Goal: Find contact information: Find contact information

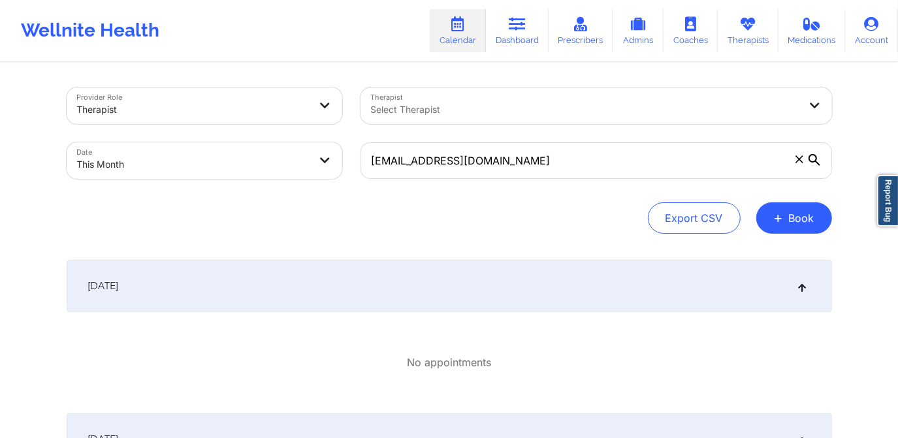
drag, startPoint x: 792, startPoint y: 163, endPoint x: 785, endPoint y: 158, distance: 9.1
click at [793, 162] on span at bounding box center [798, 159] width 13 height 13
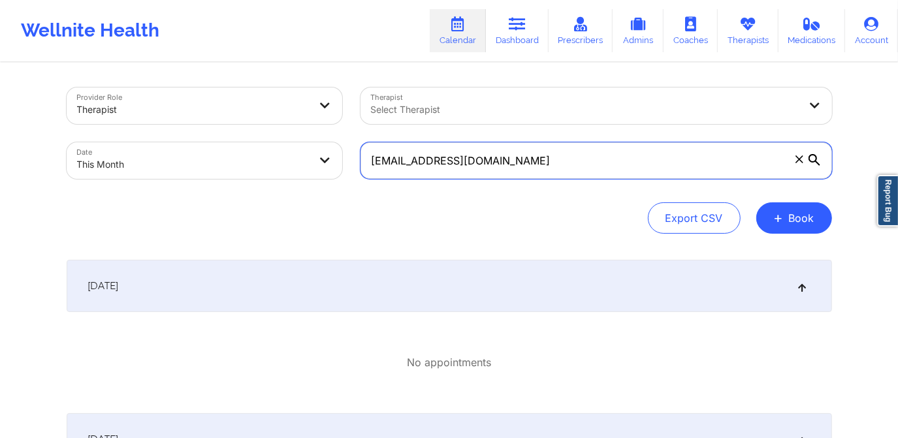
click at [793, 162] on input "[EMAIL_ADDRESS][DOMAIN_NAME]" at bounding box center [595, 160] width 471 height 37
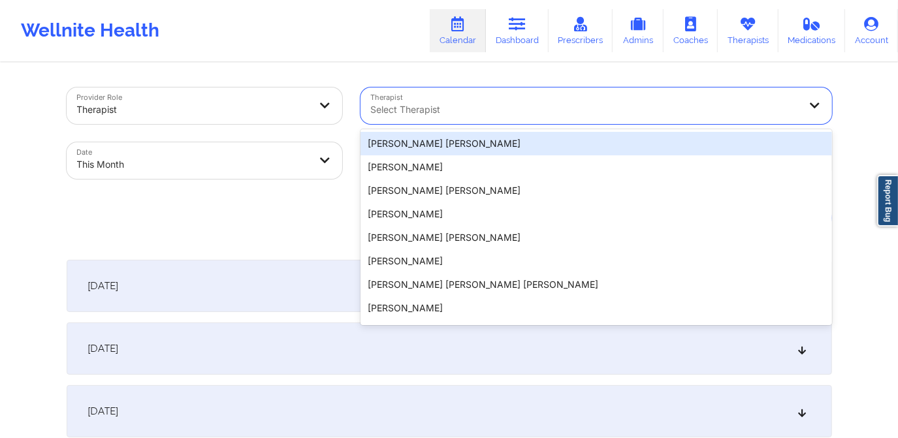
click at [557, 111] on div at bounding box center [585, 110] width 428 height 16
paste input "[PERSON_NAME]"
type input "[PERSON_NAME]"
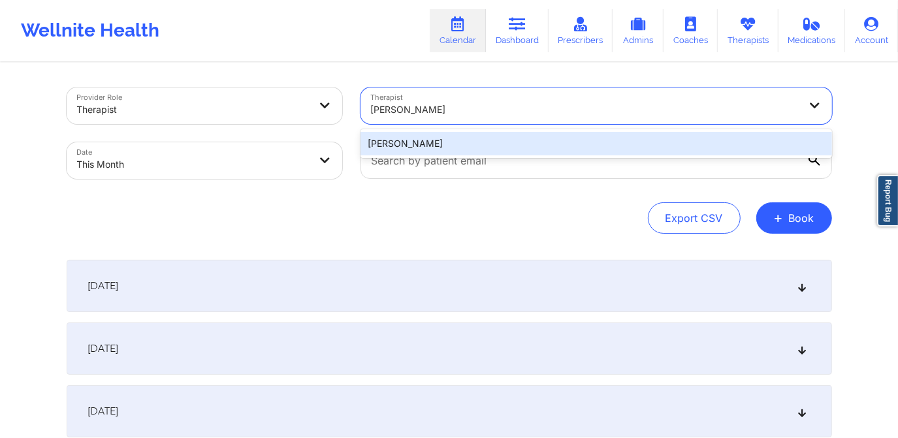
click at [475, 147] on div "[PERSON_NAME]" at bounding box center [595, 143] width 471 height 23
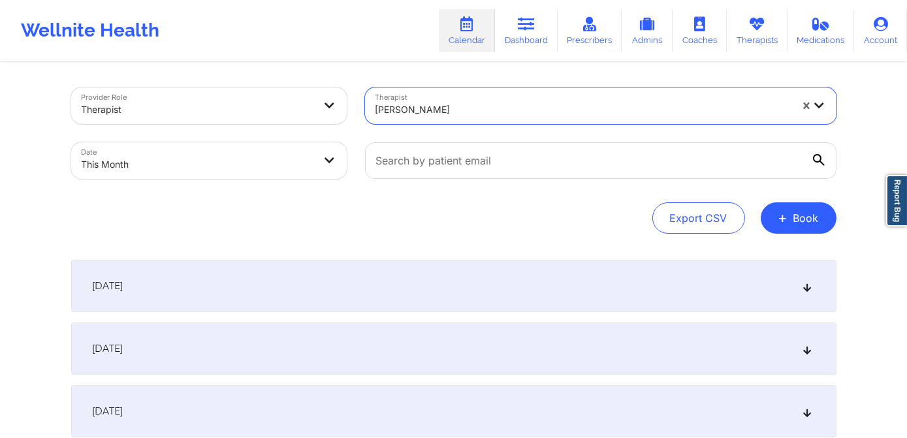
click at [234, 156] on body "Wellnite Health Calendar Dashboard Prescribers Admins Coaches Therapists Medica…" at bounding box center [453, 219] width 907 height 438
select select "2025-9"
select select "2025-10"
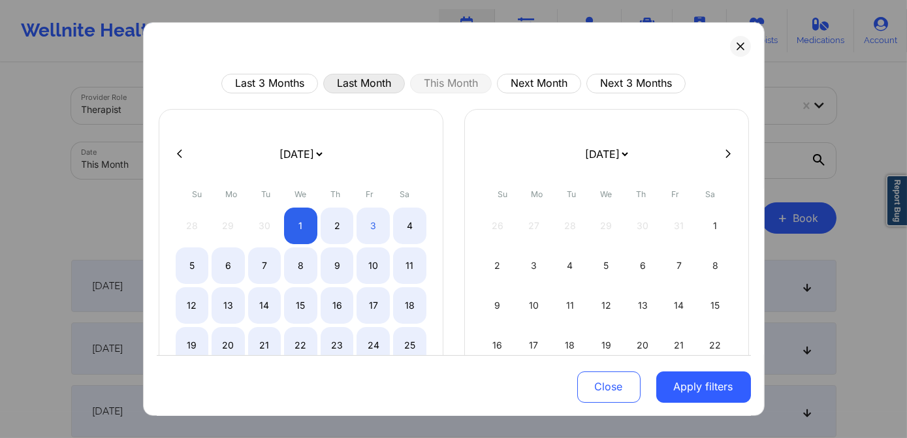
click at [366, 81] on button "Last Month" at bounding box center [364, 84] width 82 height 20
select select "2025-8"
select select "2025-9"
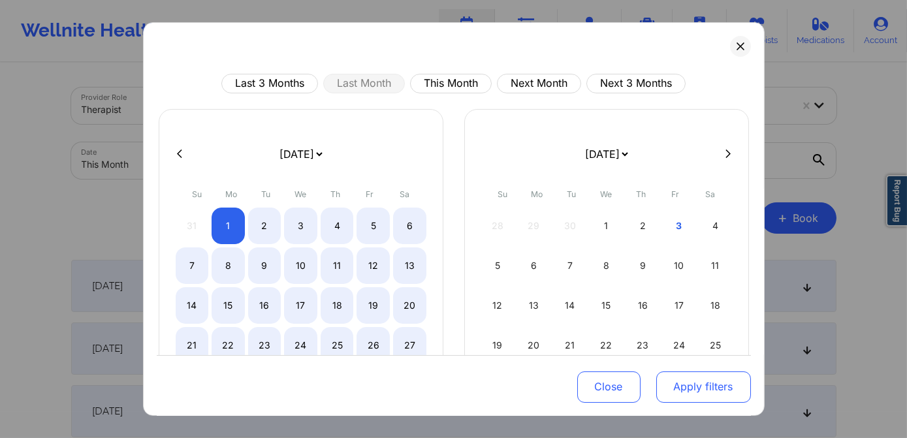
click at [673, 381] on button "Apply filters" at bounding box center [703, 386] width 95 height 31
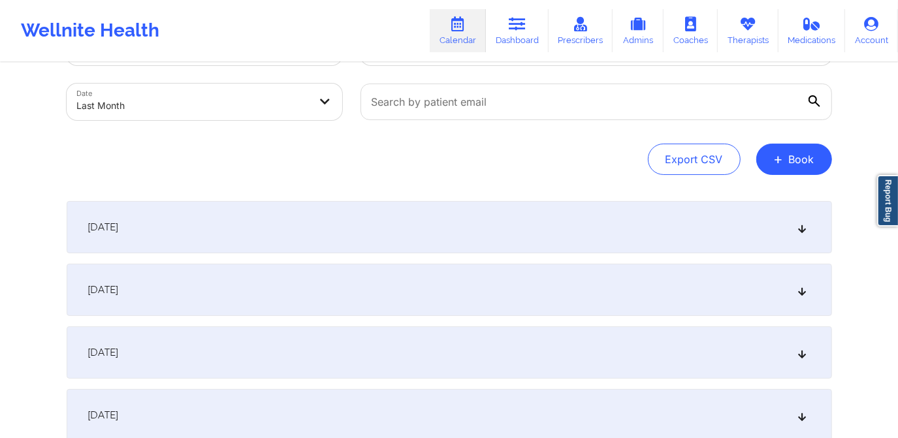
click at [284, 232] on div "[DATE]" at bounding box center [449, 227] width 765 height 52
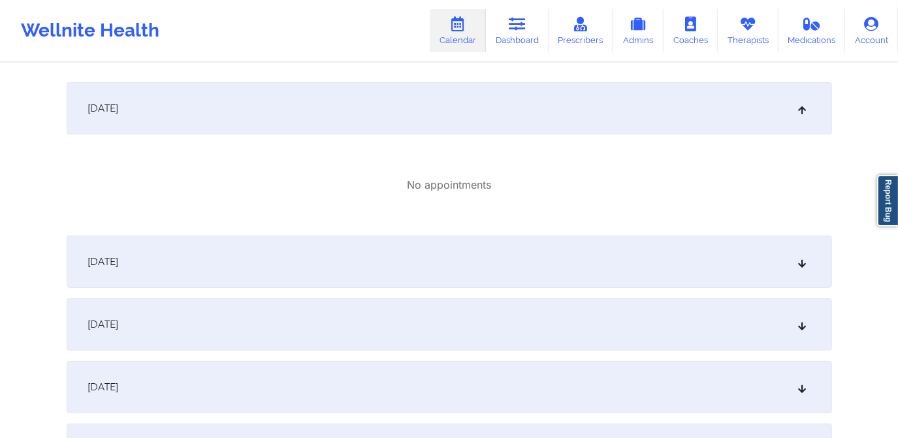
scroll to position [178, 0]
click at [379, 253] on div "[DATE]" at bounding box center [449, 262] width 765 height 52
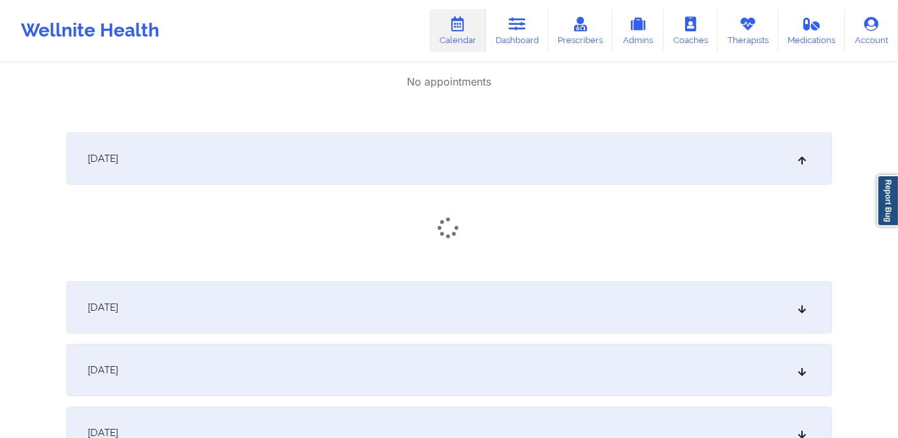
scroll to position [356, 0]
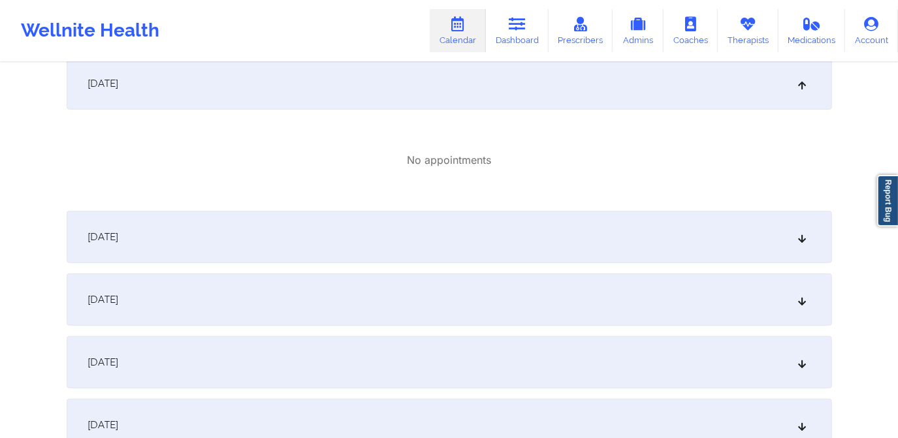
click at [425, 243] on div "[DATE]" at bounding box center [449, 237] width 765 height 52
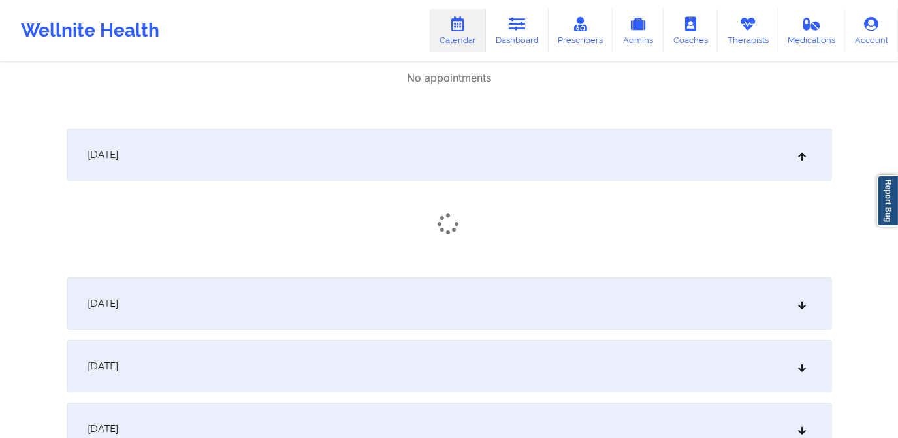
scroll to position [475, 0]
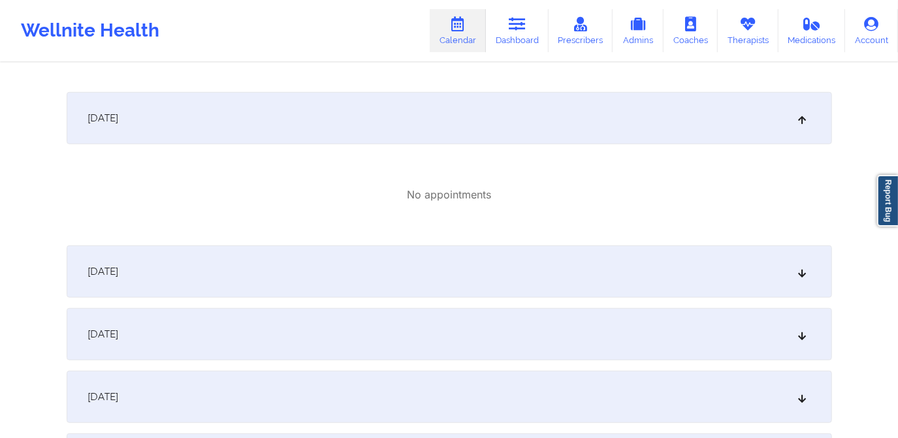
click at [445, 249] on div "[DATE]" at bounding box center [449, 271] width 765 height 52
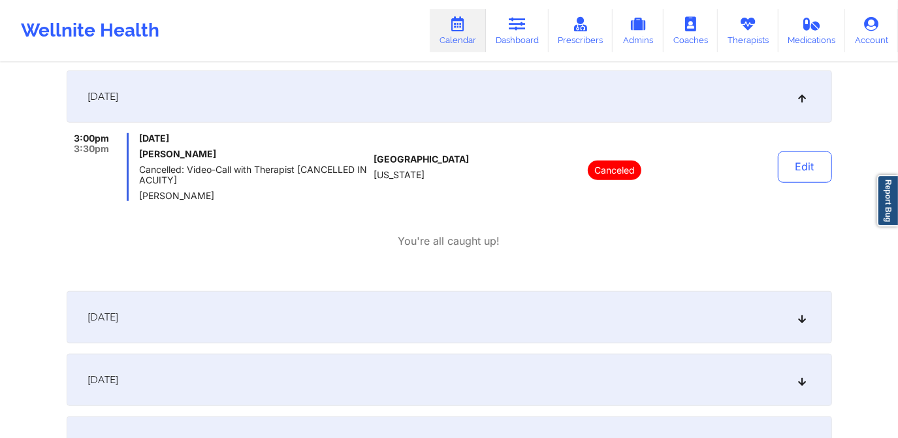
scroll to position [653, 0]
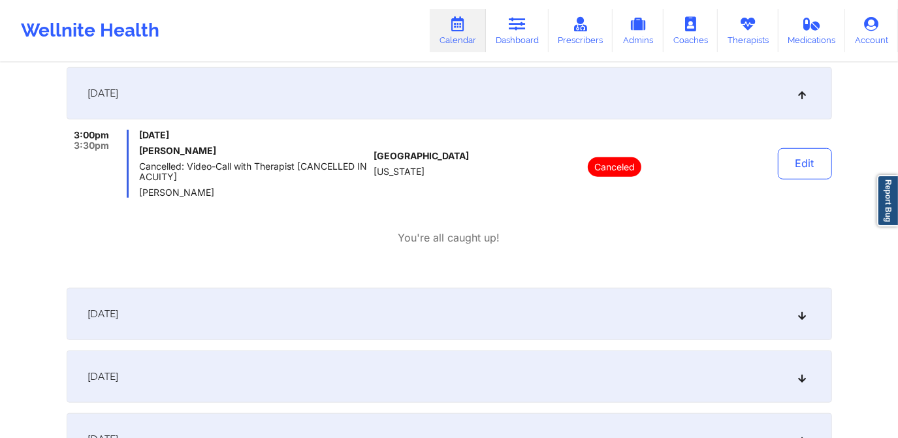
click at [388, 319] on div "[DATE]" at bounding box center [449, 314] width 765 height 52
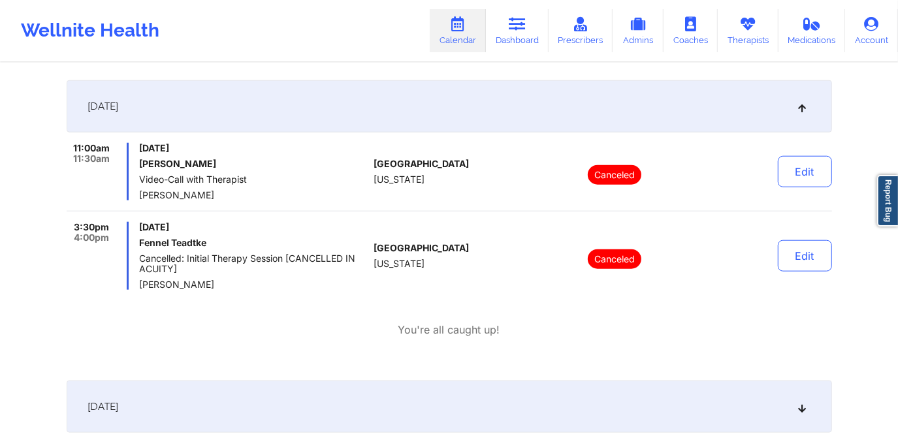
scroll to position [890, 0]
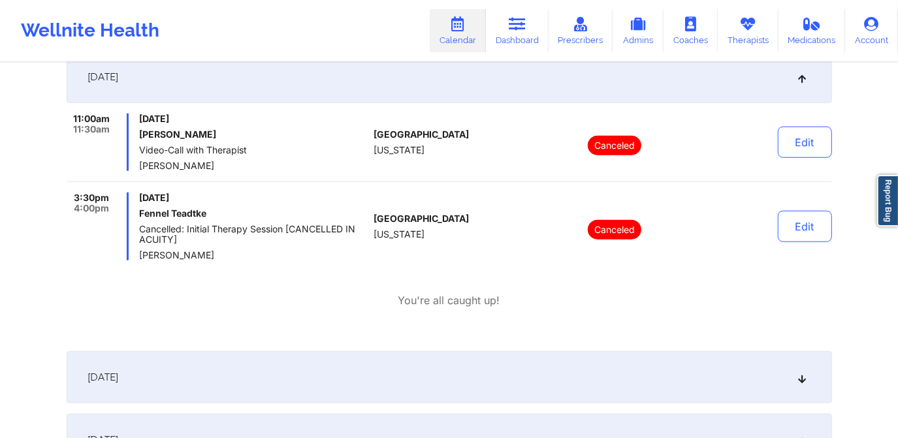
click at [328, 373] on div "[DATE]" at bounding box center [449, 377] width 765 height 52
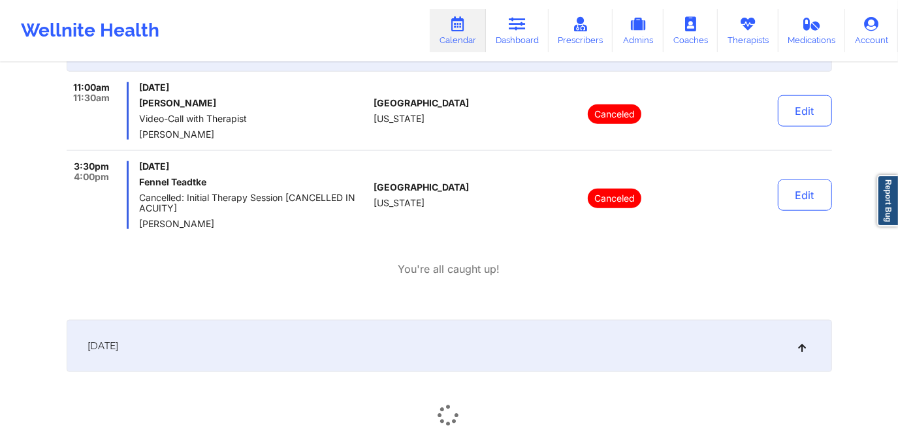
scroll to position [1068, 0]
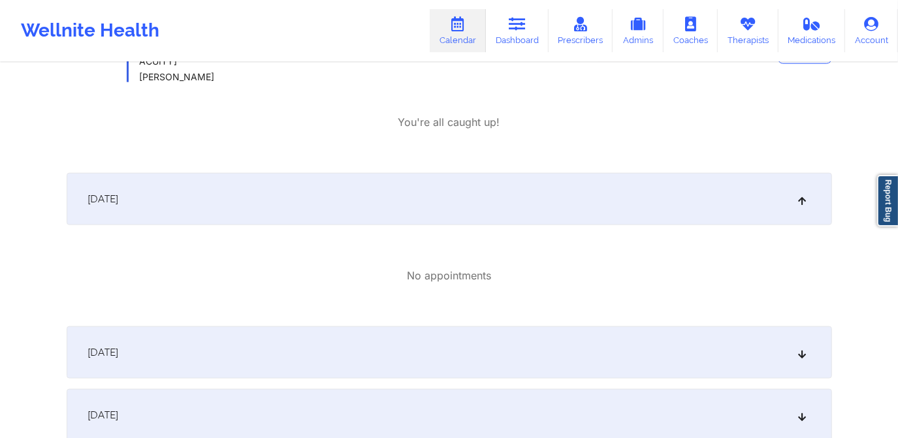
click at [380, 347] on div "[DATE]" at bounding box center [449, 352] width 765 height 52
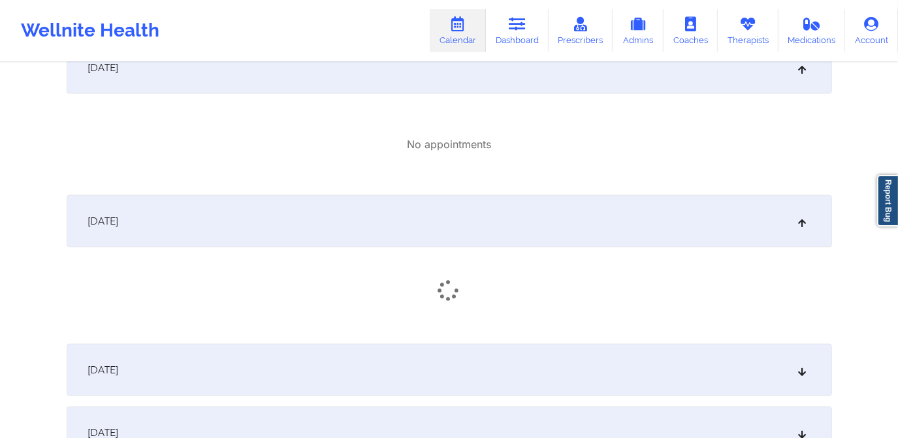
scroll to position [1305, 0]
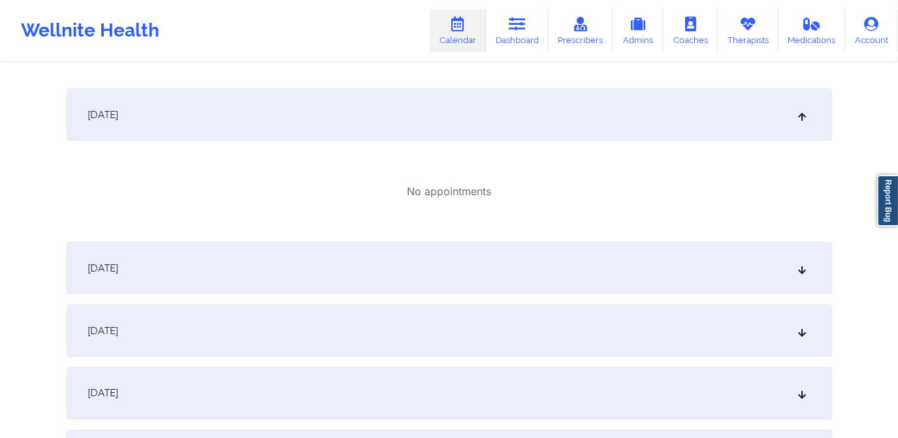
click at [414, 275] on div "[DATE]" at bounding box center [449, 268] width 765 height 52
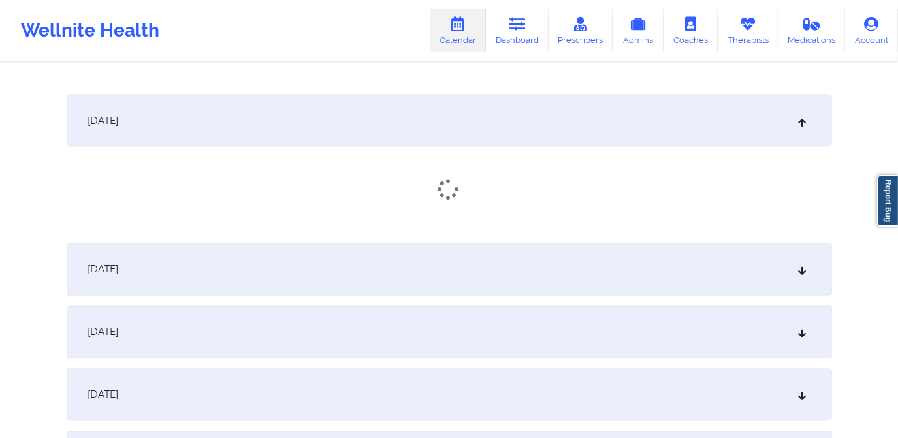
scroll to position [1483, 0]
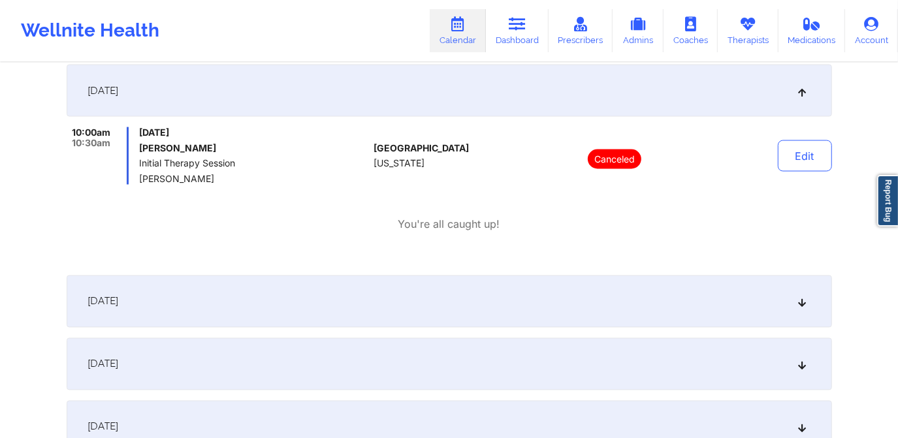
click at [399, 307] on div "[DATE]" at bounding box center [449, 301] width 765 height 52
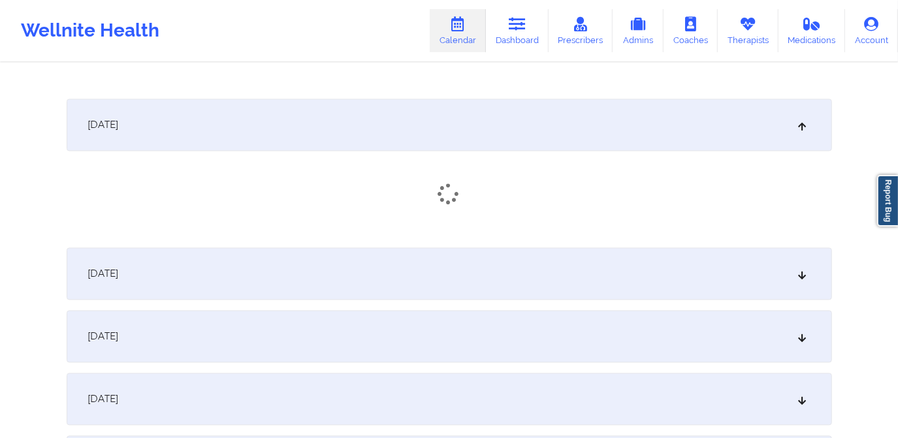
scroll to position [1721, 0]
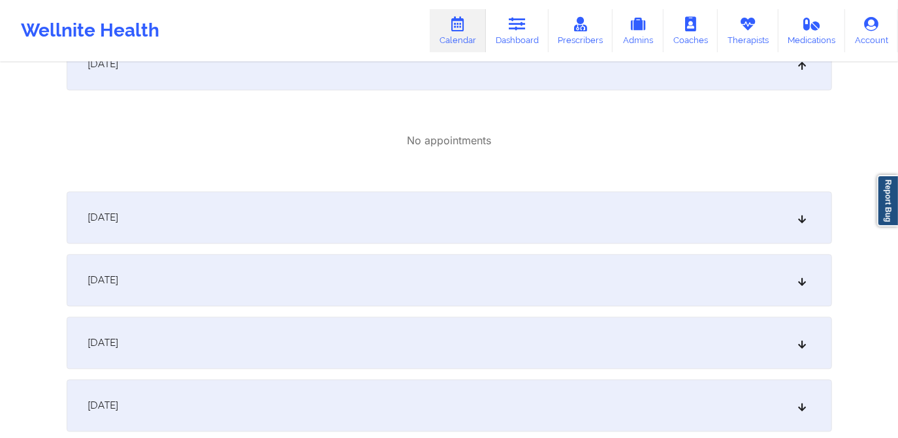
click at [418, 227] on div "[DATE]" at bounding box center [449, 217] width 765 height 52
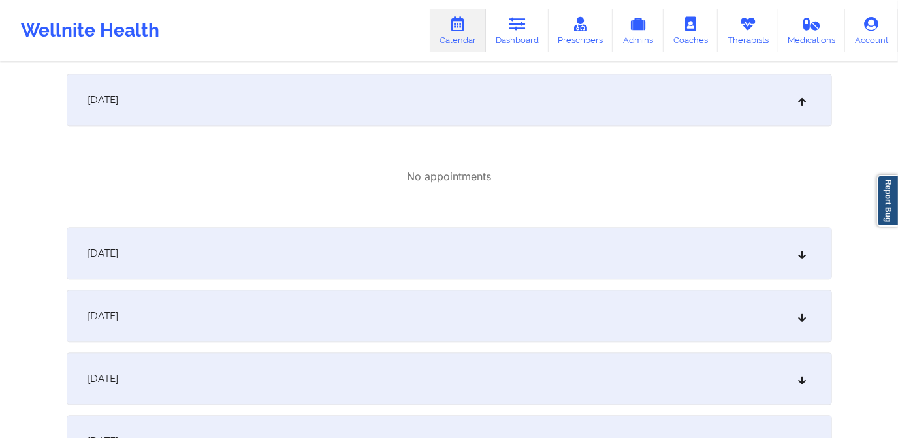
scroll to position [1839, 0]
click at [440, 254] on div "[DATE]" at bounding box center [449, 252] width 765 height 52
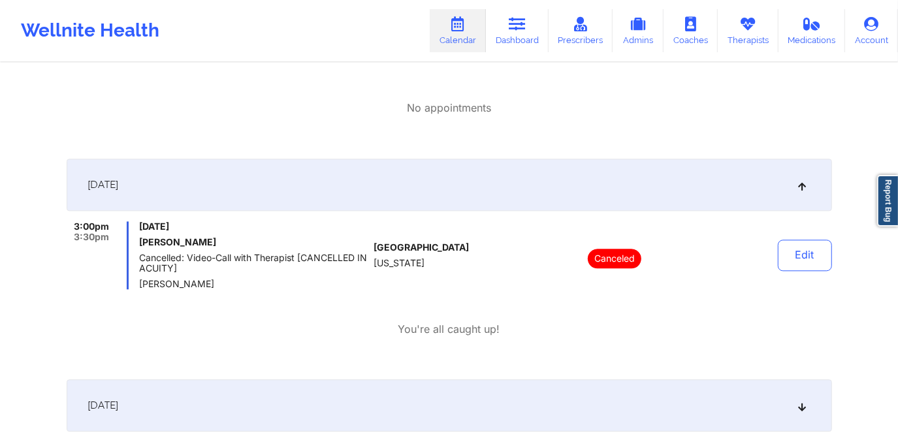
scroll to position [1958, 0]
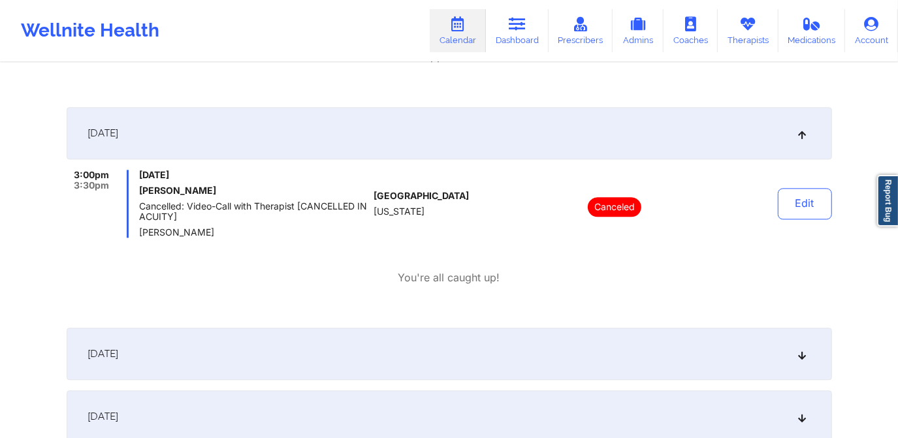
click at [420, 337] on div "[DATE]" at bounding box center [449, 354] width 765 height 52
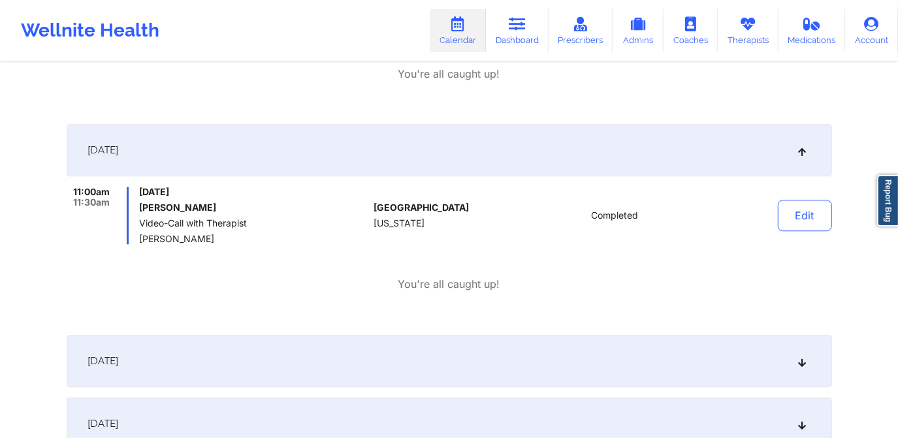
scroll to position [2255, 0]
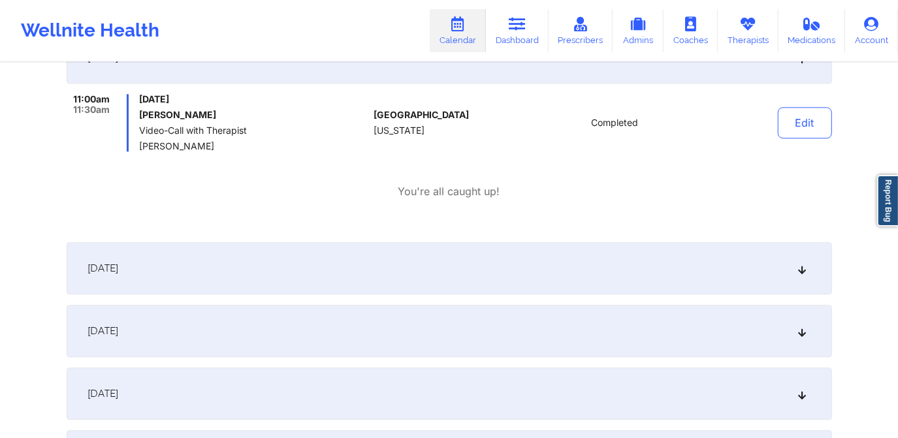
click at [437, 272] on div "[DATE]" at bounding box center [449, 268] width 765 height 52
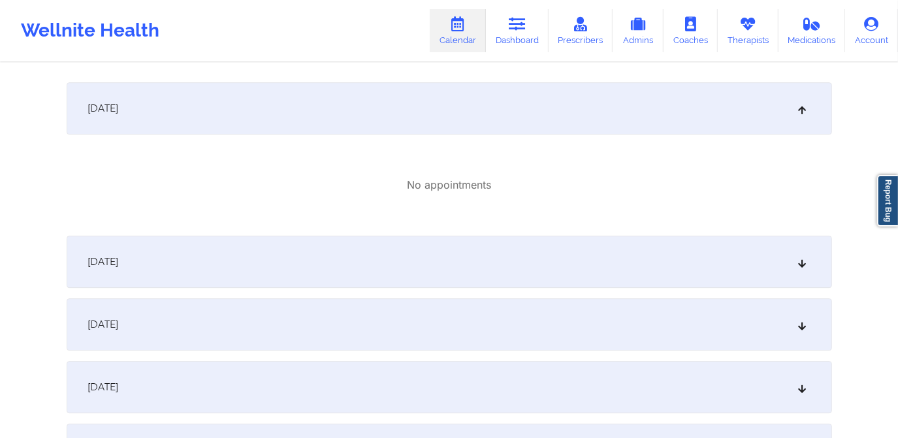
scroll to position [2433, 0]
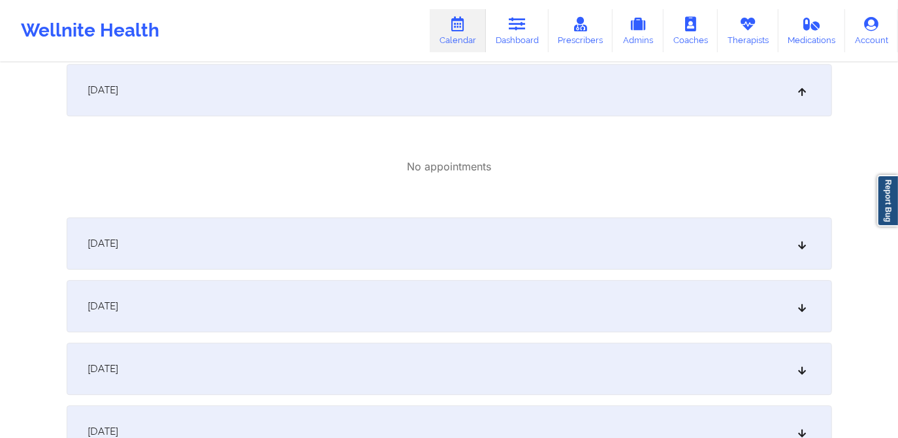
click at [476, 249] on div "[DATE]" at bounding box center [449, 243] width 765 height 52
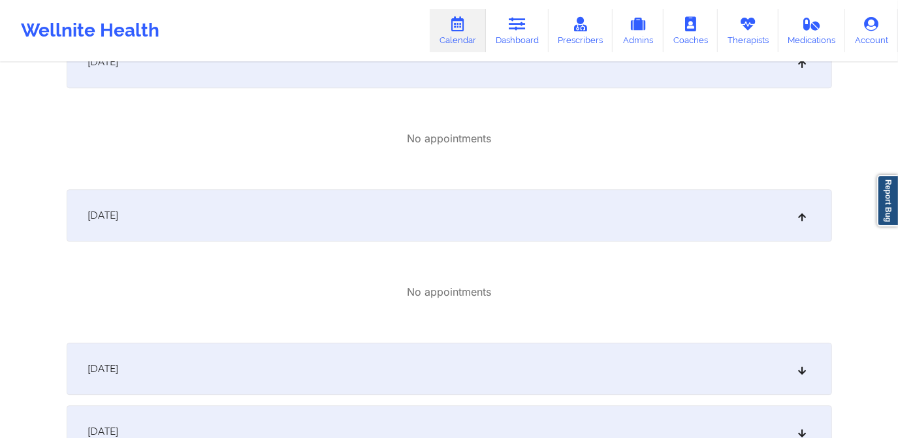
scroll to position [2552, 0]
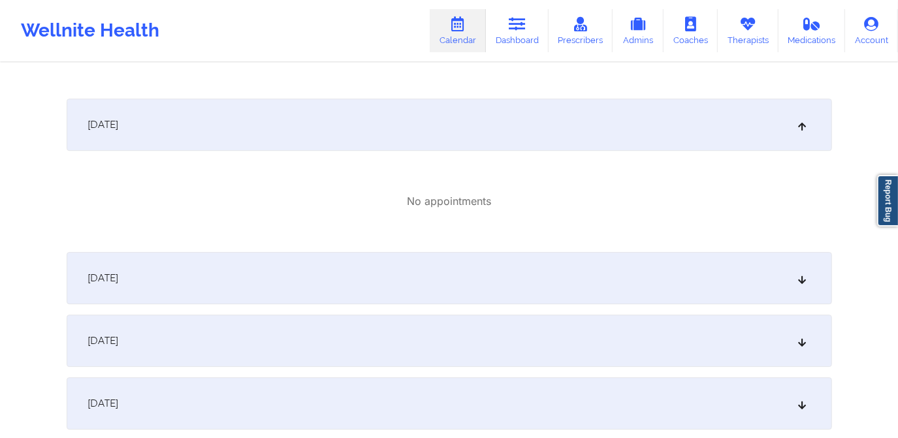
click at [442, 295] on div "[DATE]" at bounding box center [449, 278] width 765 height 52
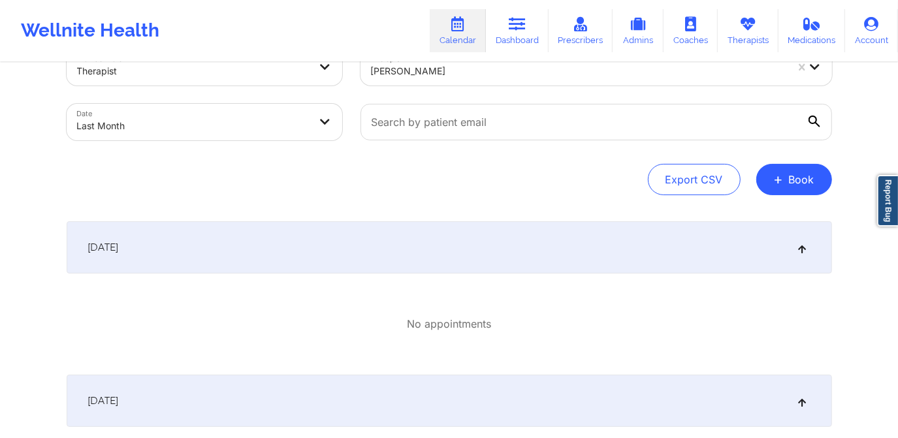
scroll to position [0, 0]
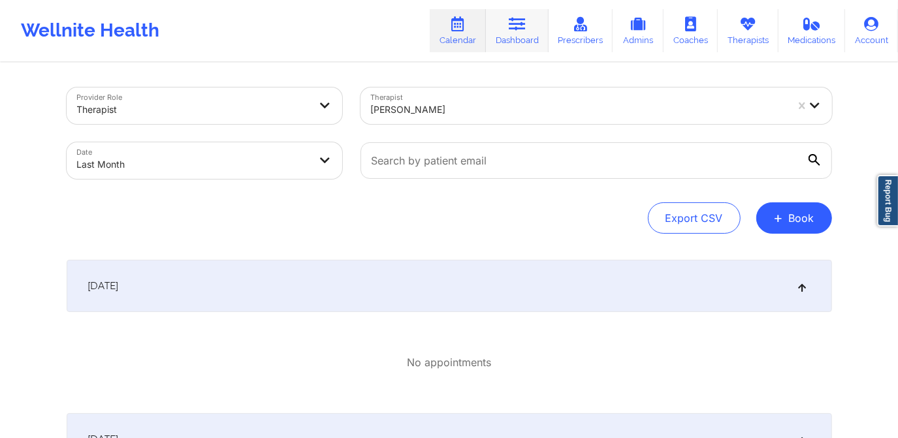
click at [513, 38] on link "Dashboard" at bounding box center [517, 30] width 63 height 43
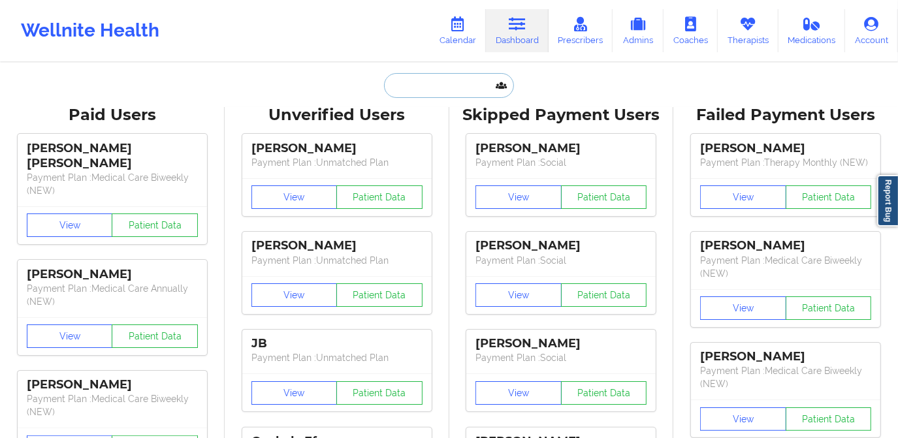
click at [473, 78] on input "text" at bounding box center [448, 85] width 129 height 25
paste input "[PERSON_NAME]"
type input "[PERSON_NAME]"
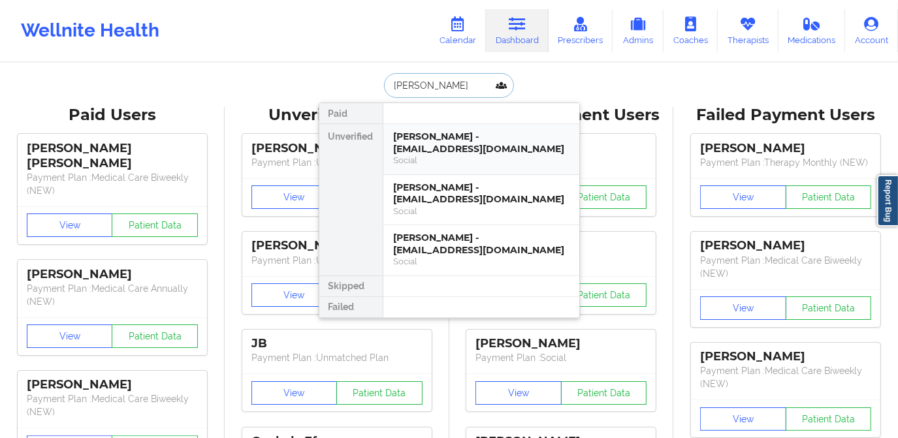
click at [471, 134] on div "[PERSON_NAME] - [EMAIL_ADDRESS][DOMAIN_NAME]" at bounding box center [481, 143] width 175 height 24
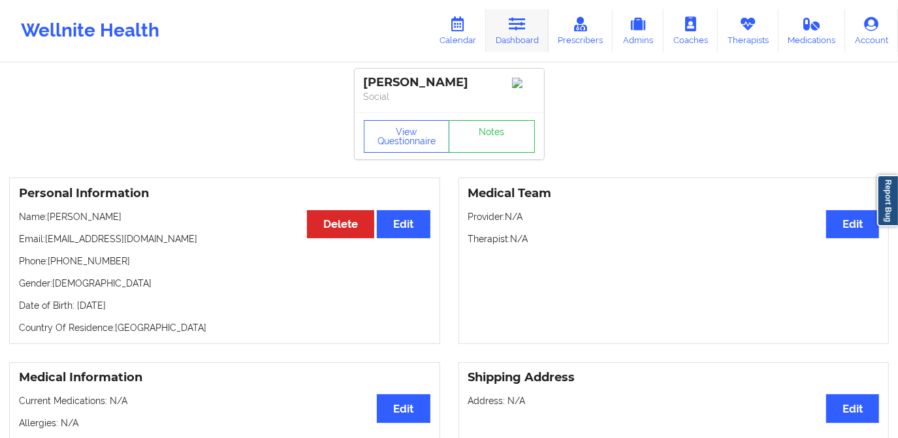
click at [520, 31] on icon at bounding box center [516, 24] width 17 height 14
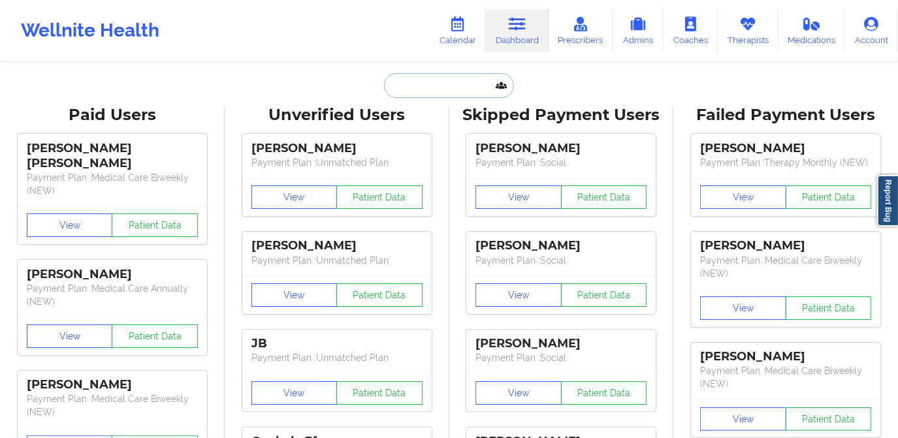
click at [454, 93] on input "text" at bounding box center [448, 85] width 129 height 25
paste input "[PERSON_NAME]"
type input "[PERSON_NAME]"
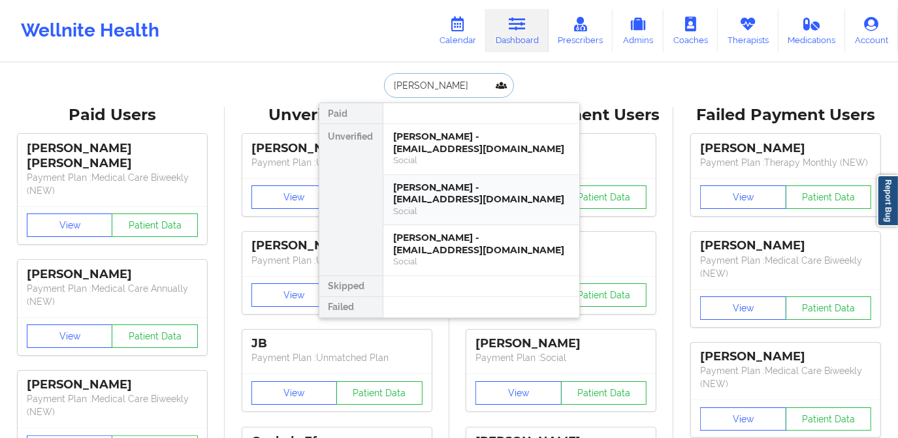
click at [492, 180] on div "[PERSON_NAME] - [EMAIL_ADDRESS][DOMAIN_NAME] Social" at bounding box center [481, 200] width 196 height 51
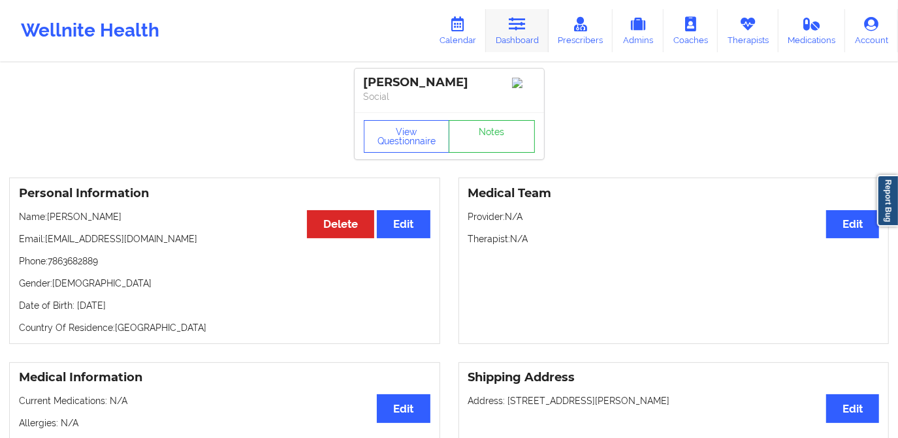
drag, startPoint x: 522, startPoint y: 35, endPoint x: 521, endPoint y: 42, distance: 7.3
click at [522, 35] on link "Dashboard" at bounding box center [517, 30] width 63 height 43
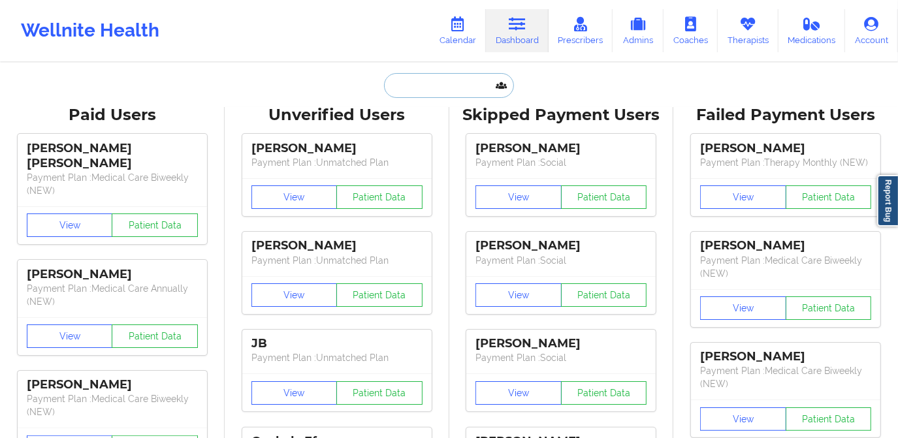
click at [442, 86] on input "text" at bounding box center [448, 85] width 129 height 25
paste input "[PERSON_NAME]"
type input "[PERSON_NAME]"
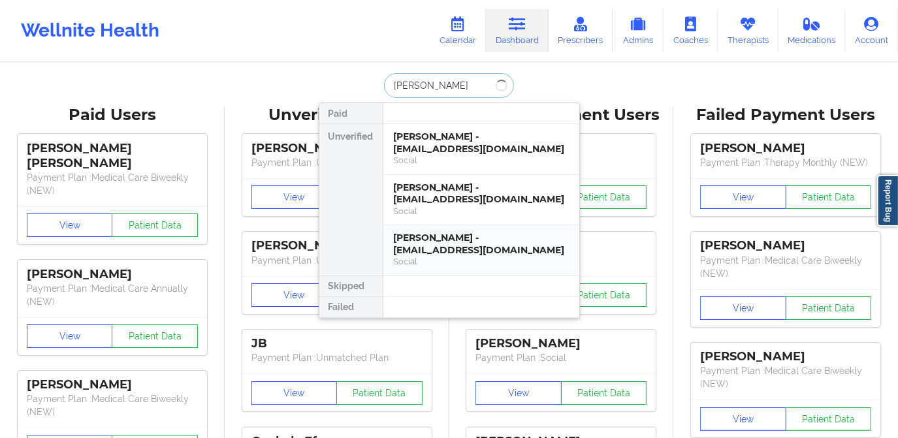
click at [430, 232] on div "[PERSON_NAME] - [EMAIL_ADDRESS][DOMAIN_NAME]" at bounding box center [481, 244] width 175 height 24
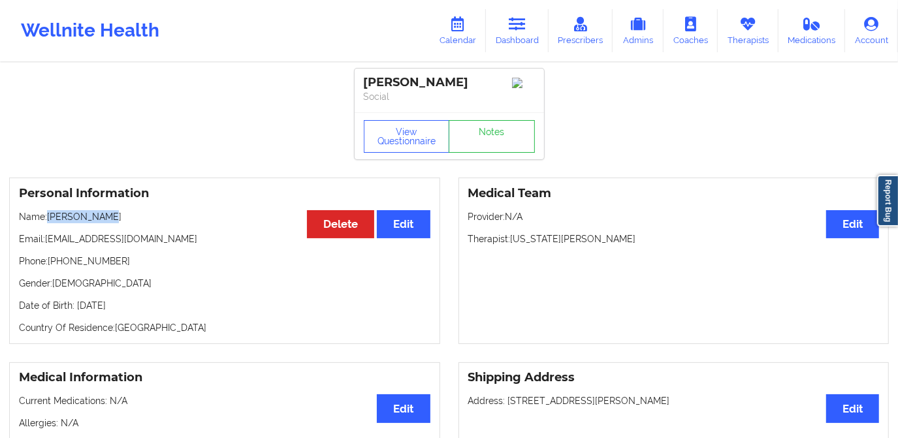
drag, startPoint x: 104, startPoint y: 220, endPoint x: 50, endPoint y: 221, distance: 54.8
click at [50, 221] on p "Name: [PERSON_NAME]" at bounding box center [224, 216] width 411 height 13
copy p "[PERSON_NAME]"
click at [449, 44] on link "Calendar" at bounding box center [458, 30] width 56 height 43
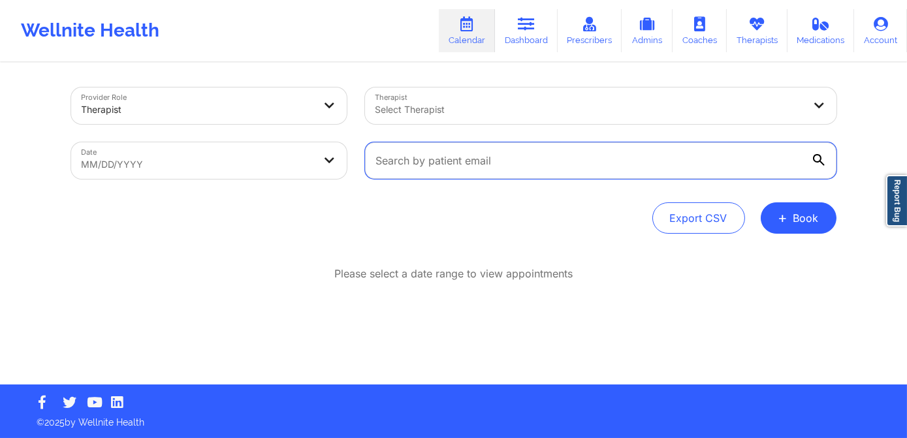
click at [450, 160] on input "text" at bounding box center [600, 160] width 471 height 37
click at [540, 50] on link "Dashboard" at bounding box center [526, 30] width 63 height 43
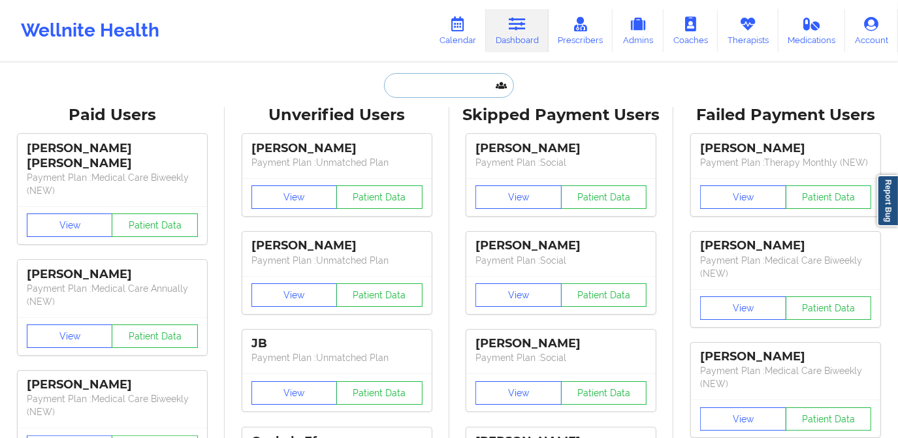
click at [446, 94] on input "text" at bounding box center [448, 85] width 129 height 25
paste input "[PERSON_NAME]"
type input "[PERSON_NAME]"
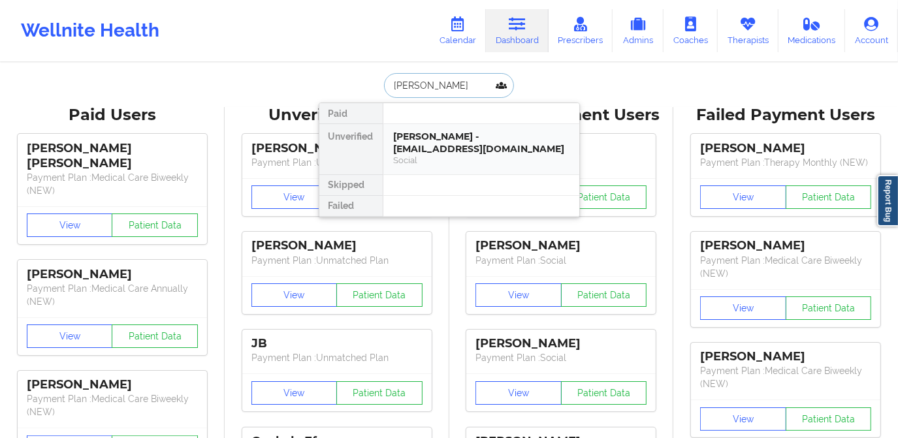
click at [447, 158] on div "[PERSON_NAME] - [EMAIL_ADDRESS][DOMAIN_NAME] Social" at bounding box center [481, 149] width 196 height 50
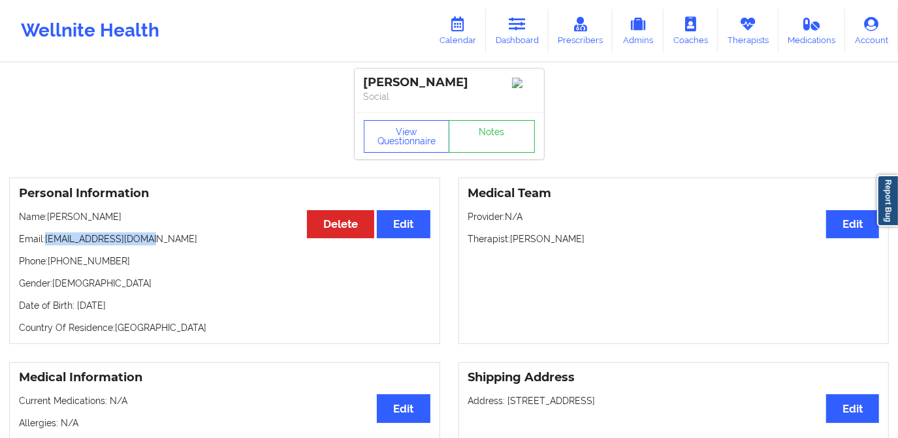
drag, startPoint x: 45, startPoint y: 242, endPoint x: 149, endPoint y: 246, distance: 103.9
click at [148, 245] on p "Email: [EMAIL_ADDRESS][DOMAIN_NAME]" at bounding box center [224, 238] width 411 height 13
copy p "[EMAIL_ADDRESS][DOMAIN_NAME]"
click at [458, 44] on link "Calendar" at bounding box center [458, 30] width 56 height 43
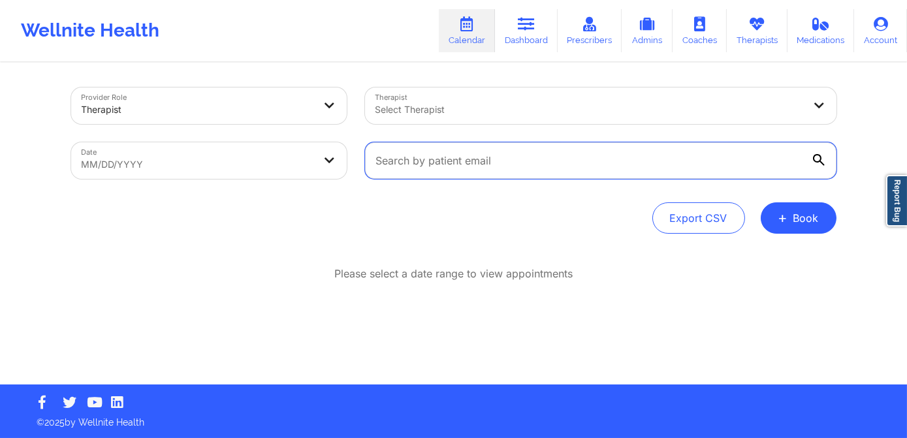
click at [432, 168] on input "text" at bounding box center [600, 160] width 471 height 37
paste input "[EMAIL_ADDRESS][DOMAIN_NAME]"
type input "[EMAIL_ADDRESS][DOMAIN_NAME]"
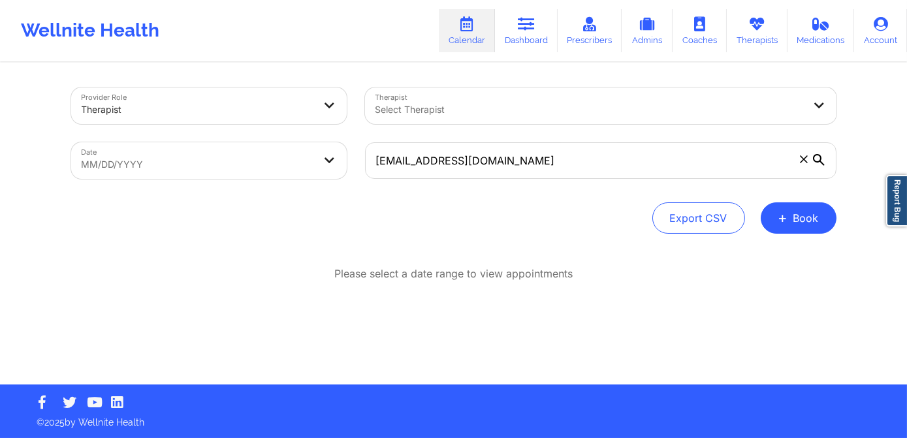
click at [146, 156] on body "Wellnite Health Calendar Dashboard Prescribers Admins Coaches Therapists Medica…" at bounding box center [453, 219] width 907 height 438
select select "2025-8"
select select "2025-9"
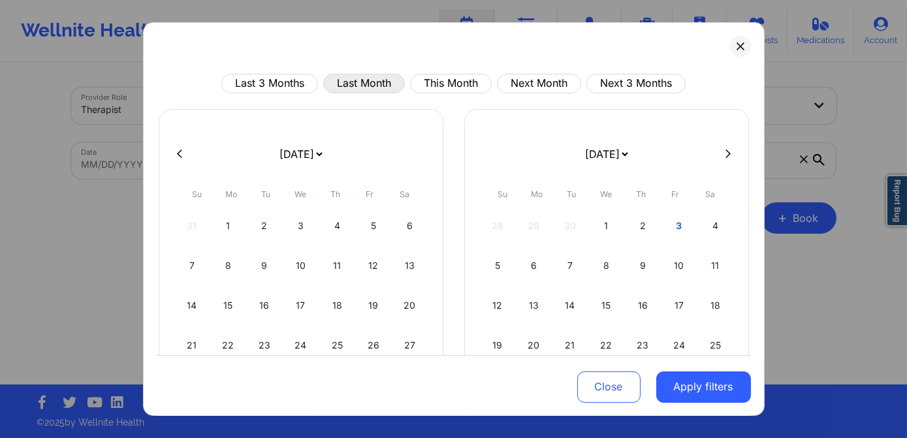
click at [360, 89] on button "Last Month" at bounding box center [364, 84] width 82 height 20
select select "2025-8"
select select "2025-9"
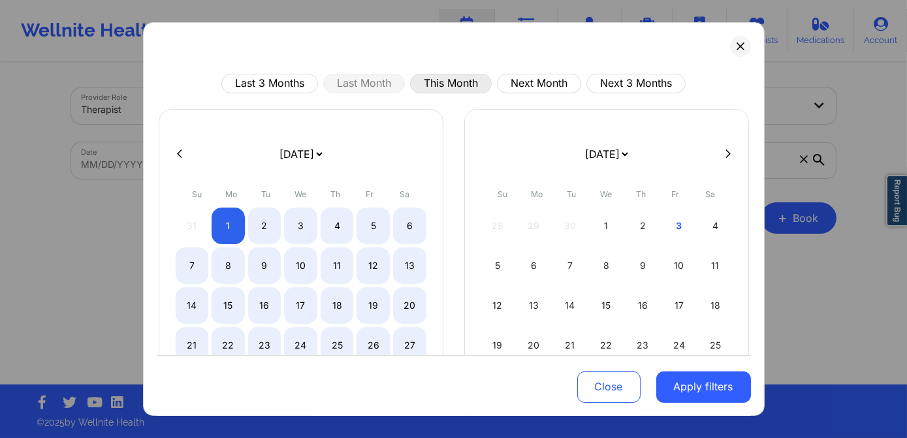
click at [437, 89] on button "This Month" at bounding box center [451, 84] width 82 height 20
select select "2025-9"
select select "2025-10"
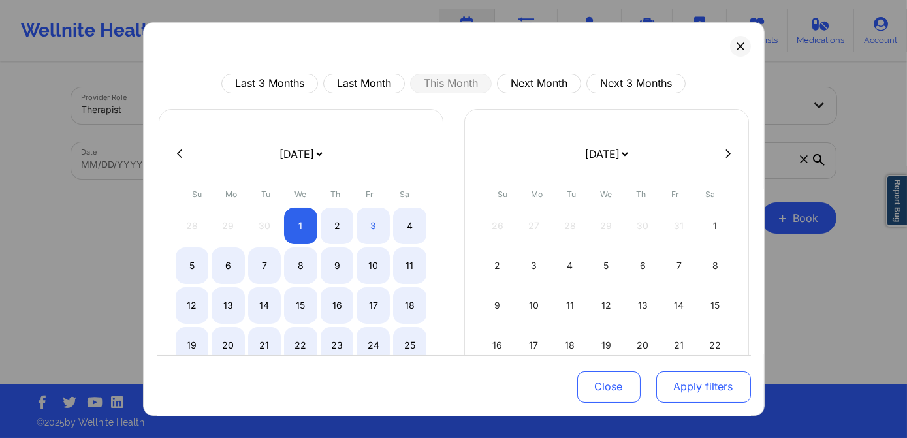
click at [711, 384] on button "Apply filters" at bounding box center [703, 386] width 95 height 31
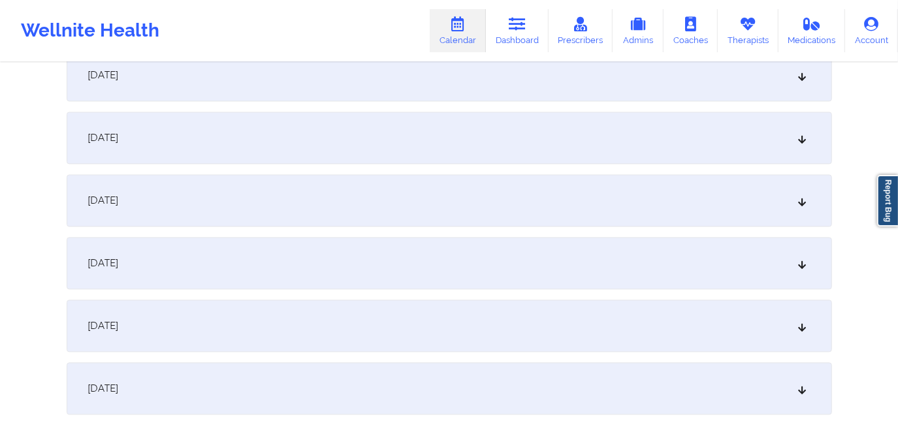
scroll to position [1859, 0]
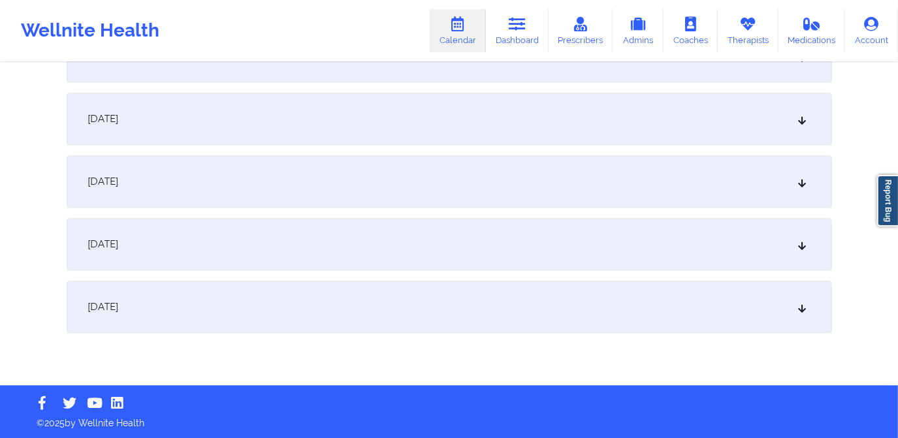
click at [461, 299] on div "[DATE]" at bounding box center [449, 307] width 765 height 52
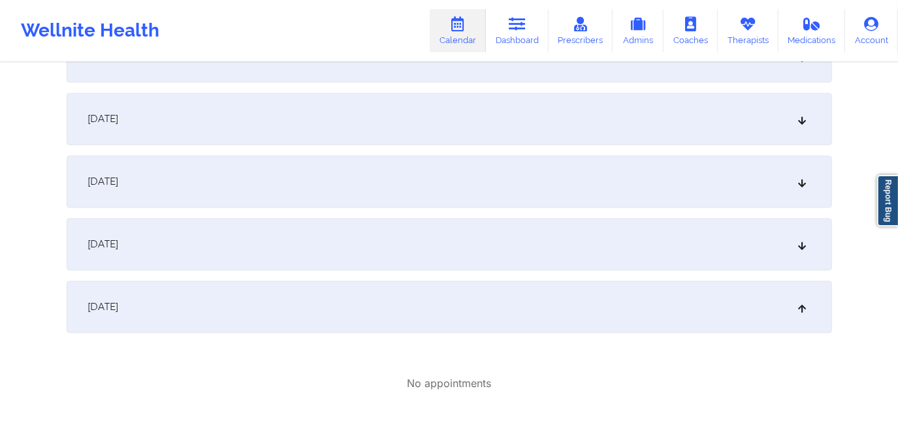
click at [426, 253] on div "[DATE]" at bounding box center [449, 244] width 765 height 52
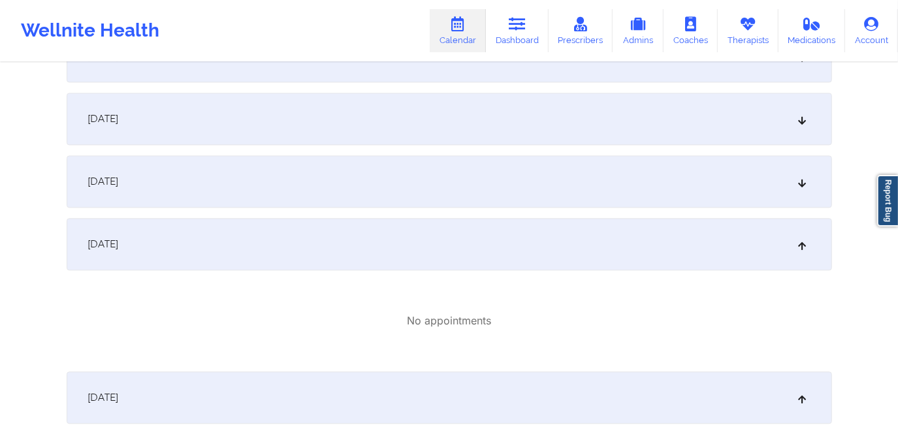
click at [420, 195] on div "[DATE]" at bounding box center [449, 181] width 765 height 52
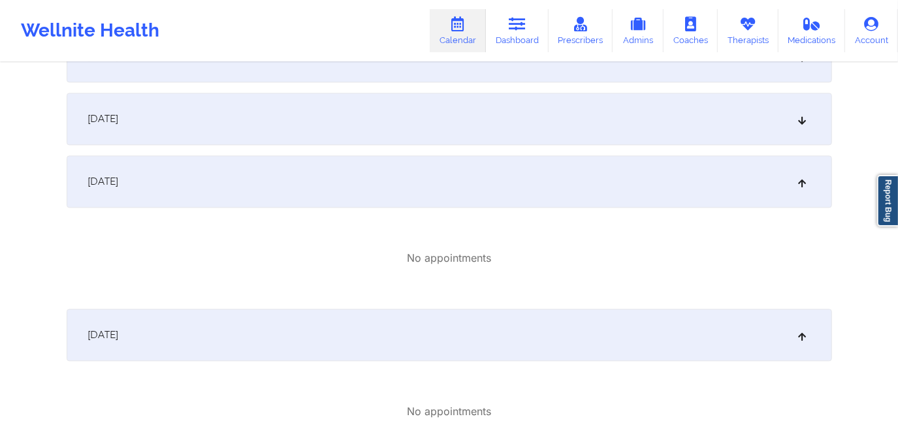
click at [430, 144] on div "[DATE]" at bounding box center [449, 119] width 765 height 52
click at [440, 153] on div "[DATE]" at bounding box center [449, 178] width 765 height 52
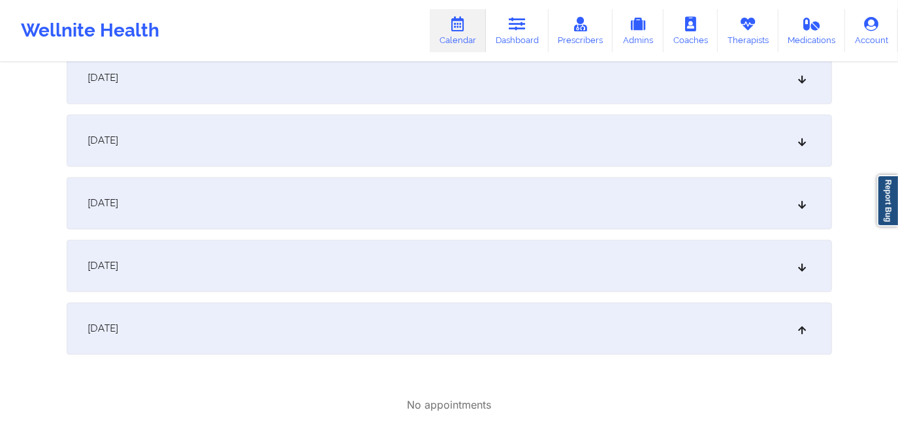
scroll to position [1681, 0]
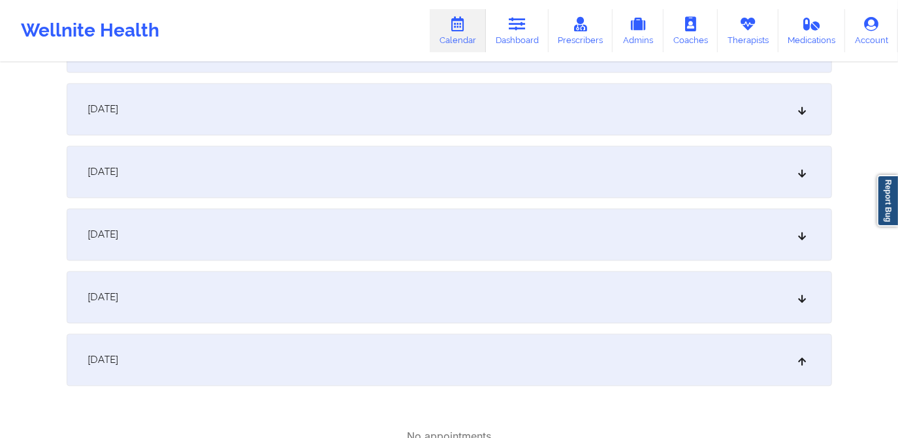
click at [402, 301] on div "[DATE]" at bounding box center [449, 297] width 765 height 52
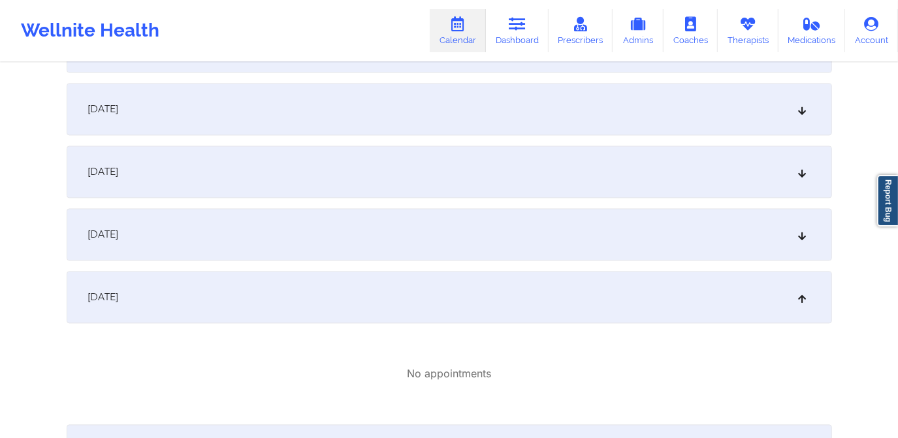
click at [405, 253] on div "[DATE]" at bounding box center [449, 234] width 765 height 52
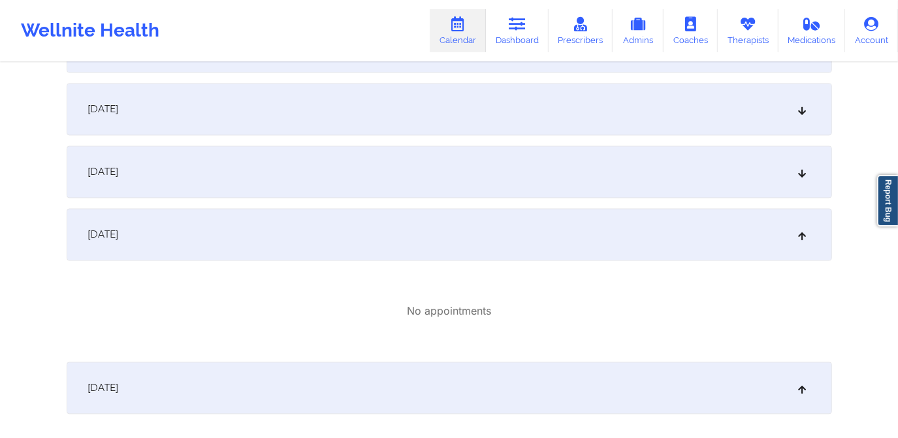
click at [421, 191] on div "[DATE]" at bounding box center [449, 172] width 765 height 52
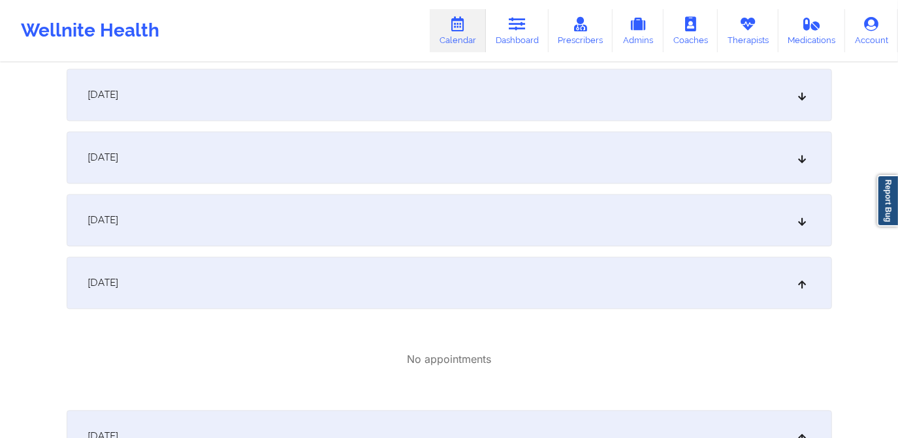
scroll to position [1562, 0]
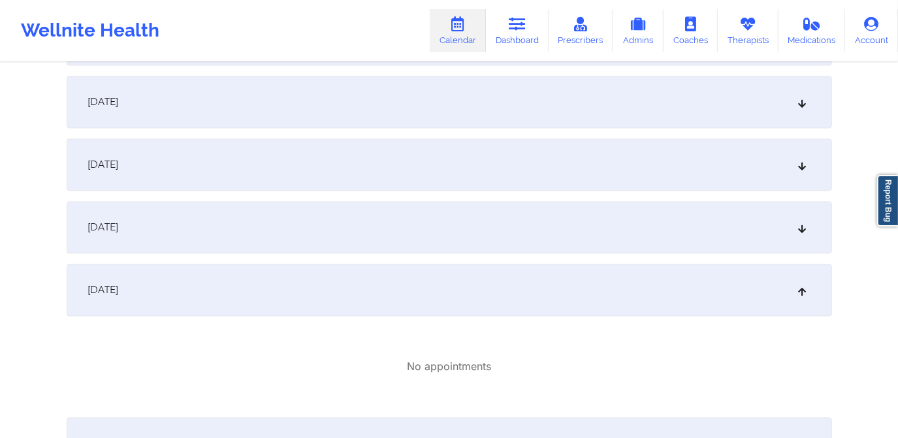
click at [418, 223] on div "[DATE]" at bounding box center [449, 228] width 765 height 52
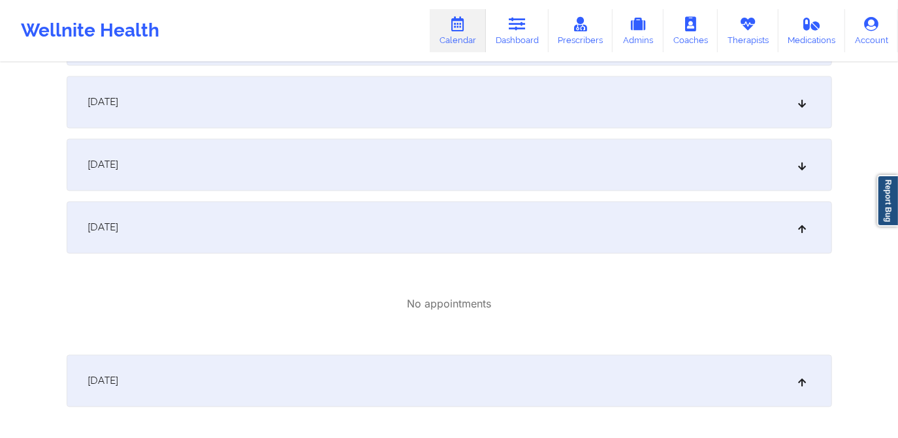
click at [429, 178] on div "[DATE]" at bounding box center [449, 165] width 765 height 52
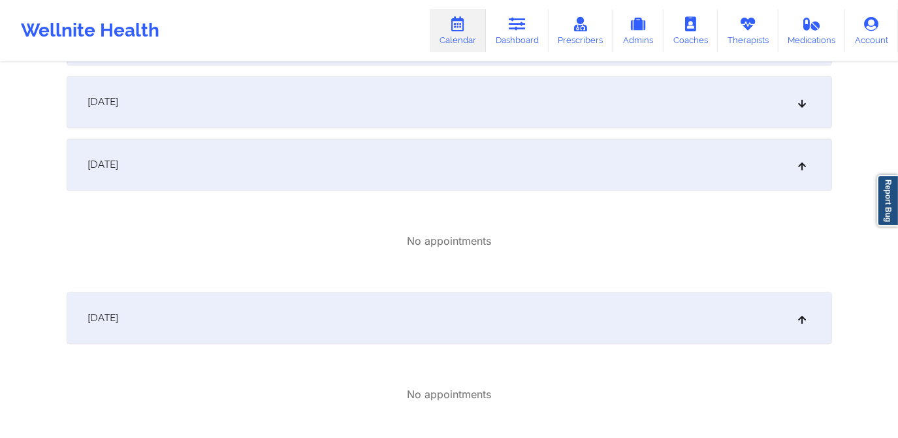
click at [443, 140] on div "[DATE]" at bounding box center [449, 165] width 765 height 52
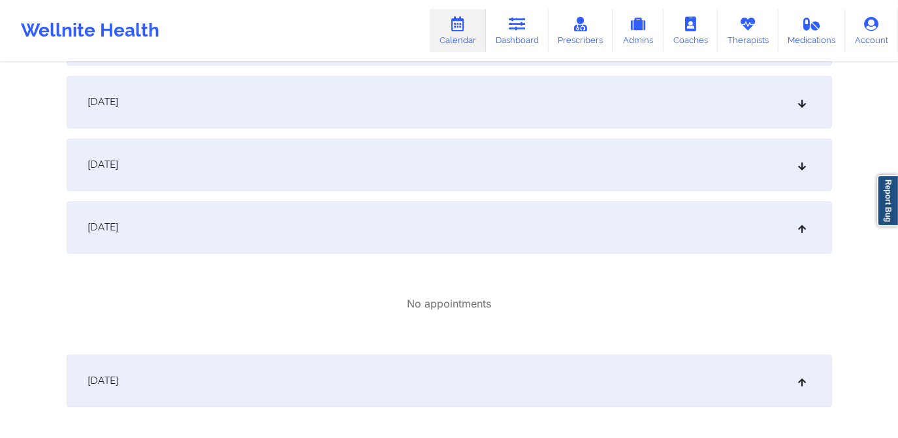
click at [444, 185] on div "[DATE]" at bounding box center [449, 165] width 765 height 52
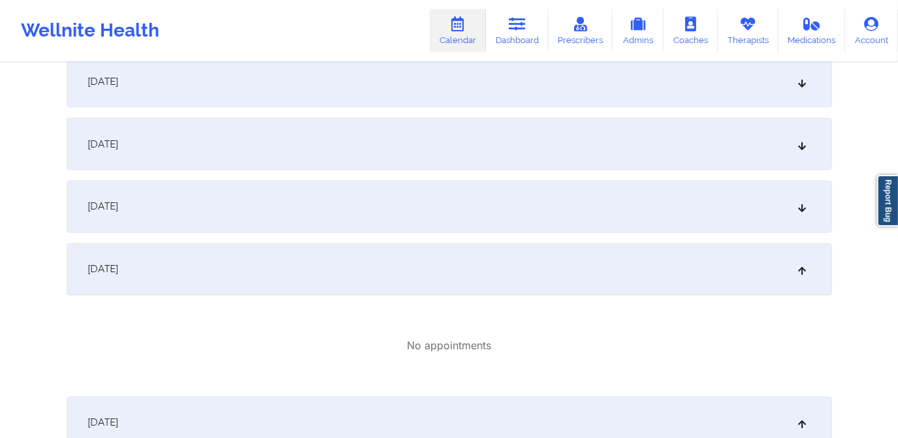
scroll to position [1443, 0]
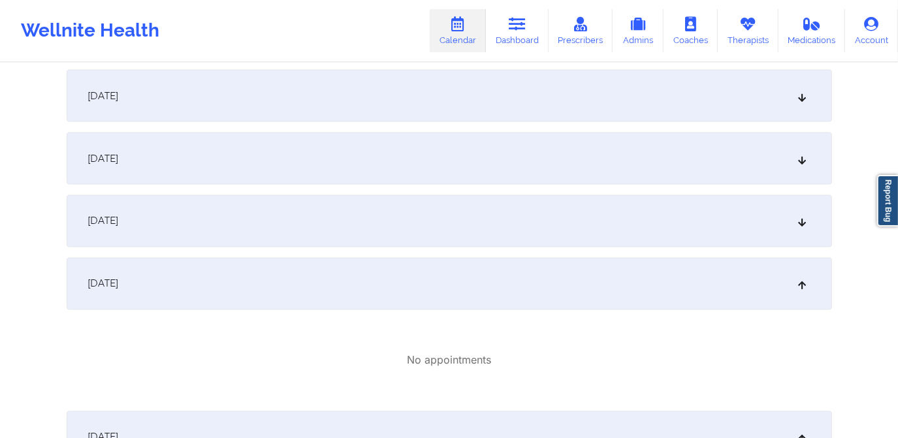
click at [441, 237] on div "[DATE]" at bounding box center [449, 221] width 765 height 52
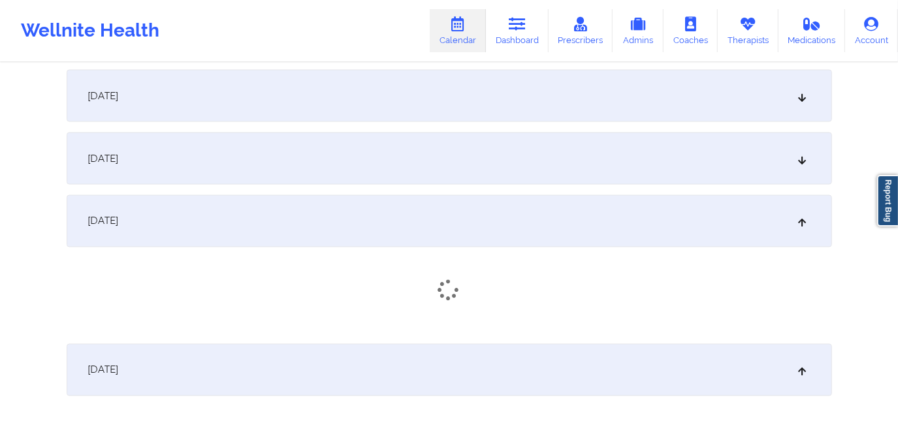
click at [445, 181] on div "[DATE]" at bounding box center [449, 159] width 765 height 52
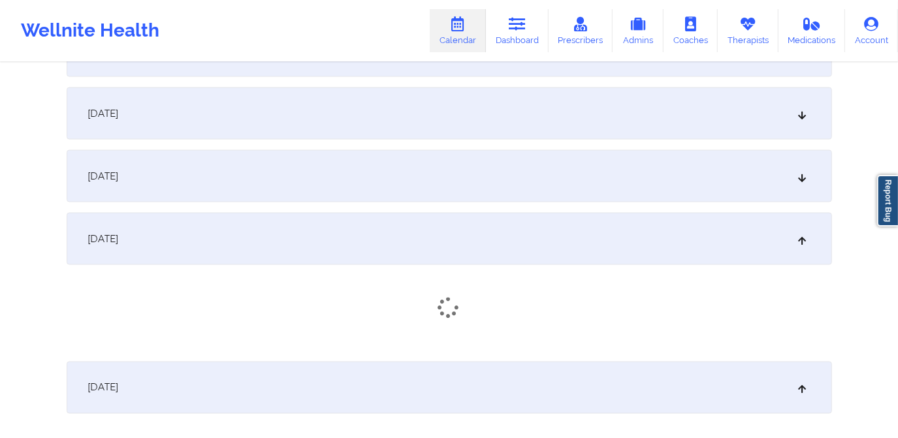
scroll to position [1324, 0]
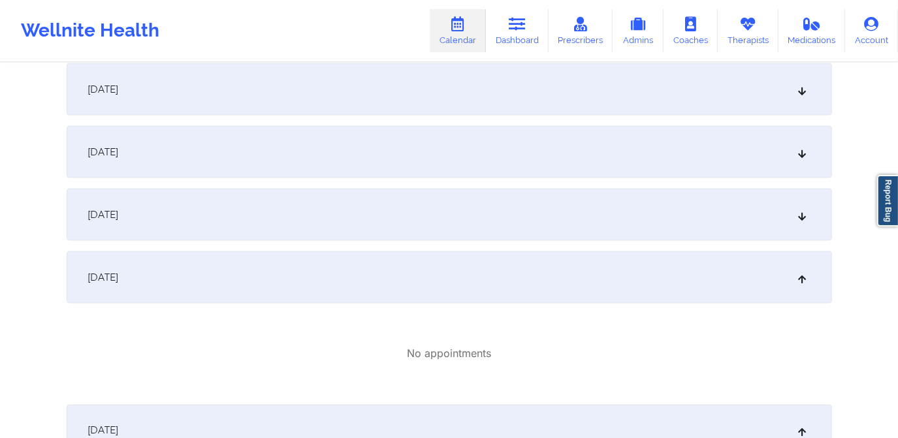
click at [450, 236] on div "[DATE]" at bounding box center [449, 215] width 765 height 52
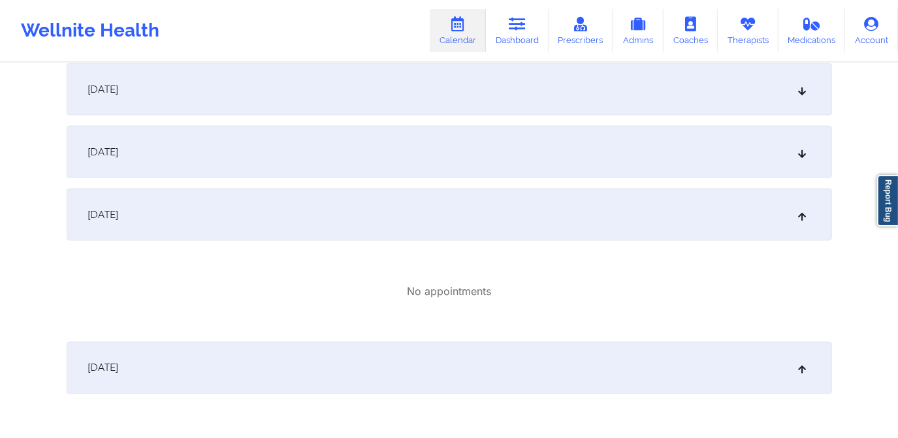
click at [452, 176] on div "[DATE]" at bounding box center [449, 152] width 765 height 52
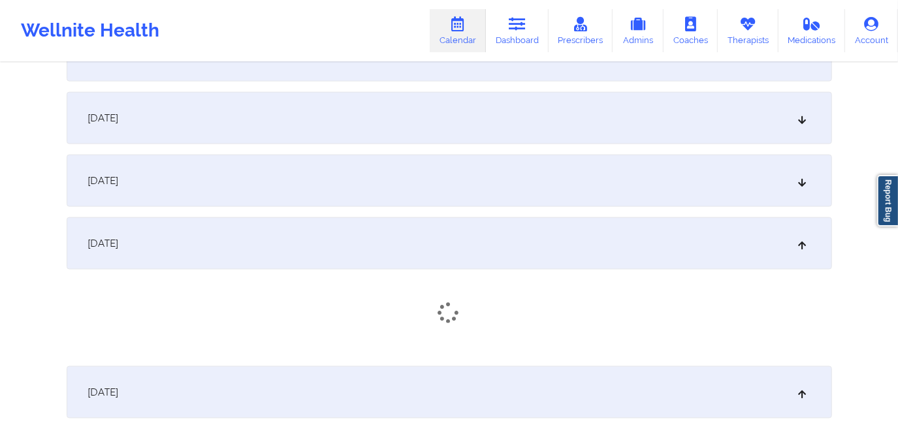
scroll to position [1206, 0]
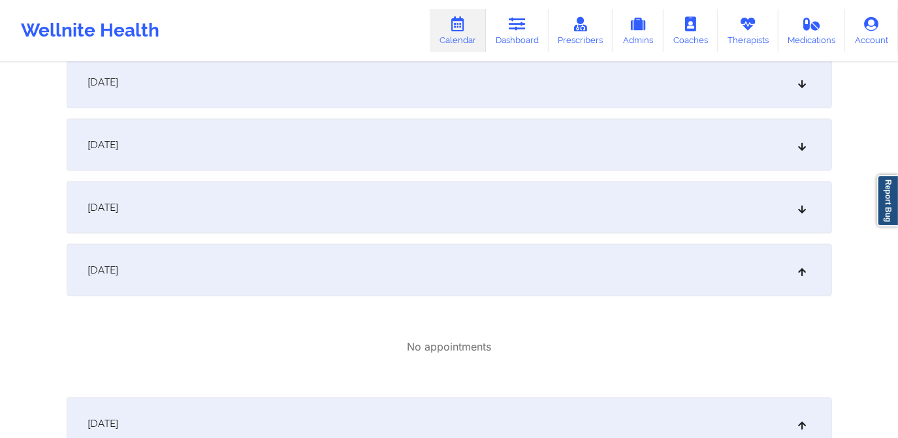
click at [443, 219] on div "[DATE]" at bounding box center [449, 207] width 765 height 52
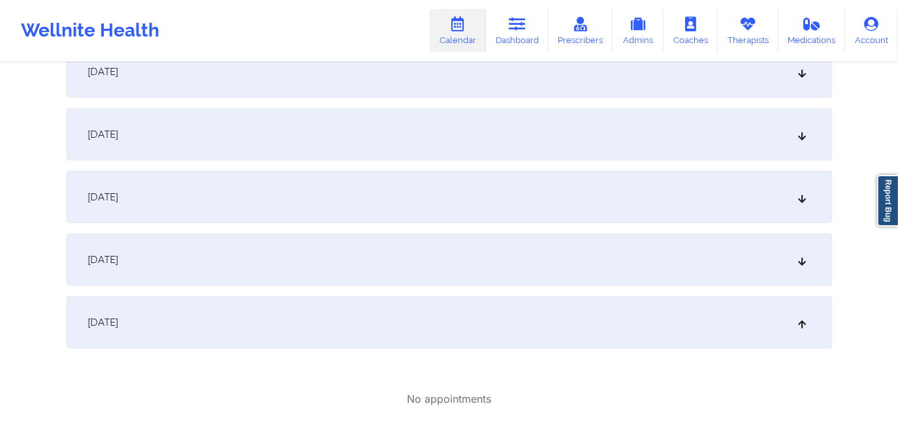
scroll to position [1087, 0]
click at [447, 260] on div "[DATE]" at bounding box center [449, 264] width 765 height 52
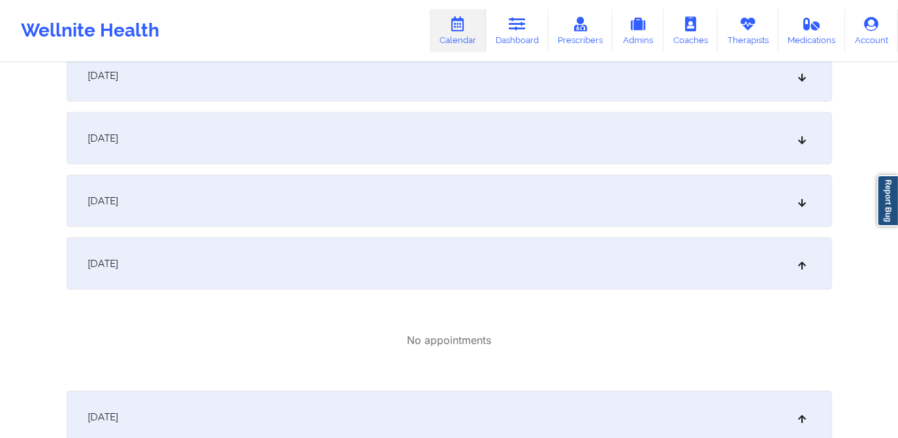
click at [449, 211] on div "[DATE]" at bounding box center [449, 201] width 765 height 52
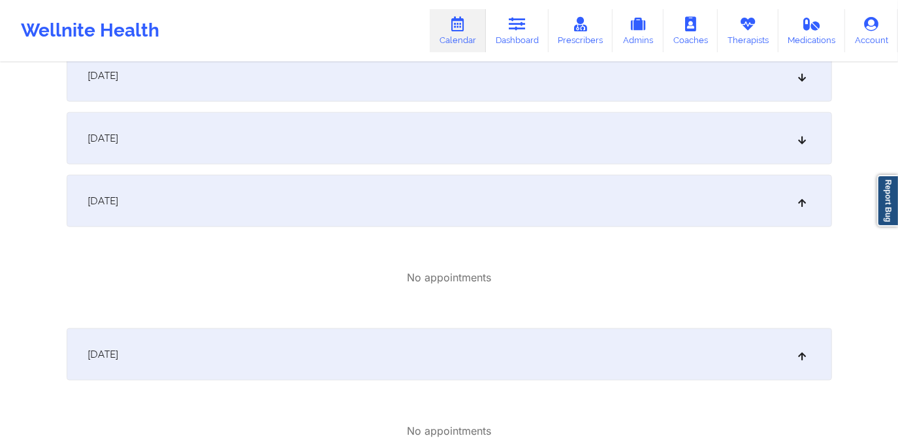
click at [466, 155] on div "[DATE]" at bounding box center [449, 138] width 765 height 52
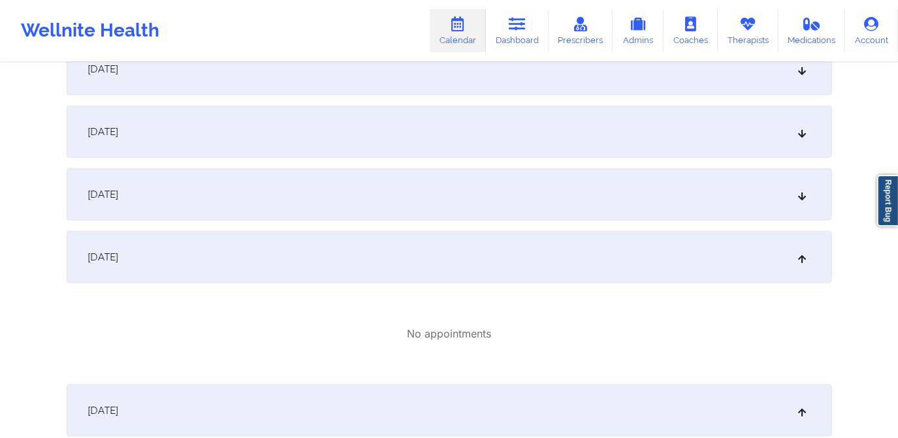
click at [467, 203] on div "[DATE]" at bounding box center [449, 194] width 765 height 52
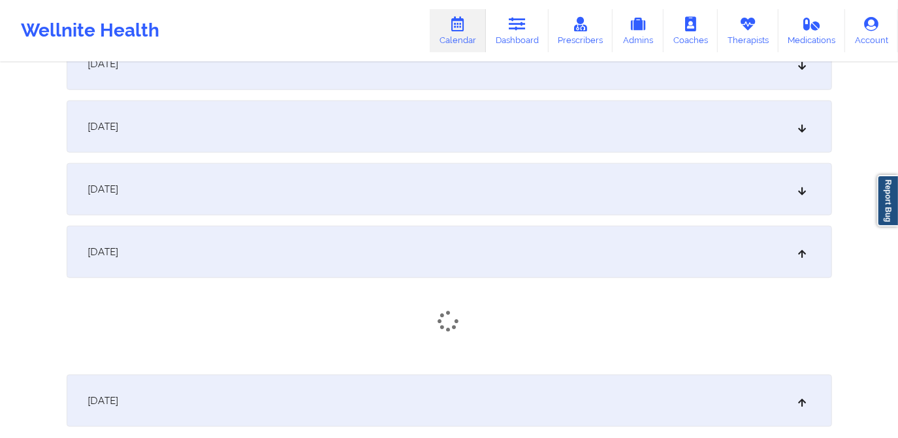
scroll to position [909, 0]
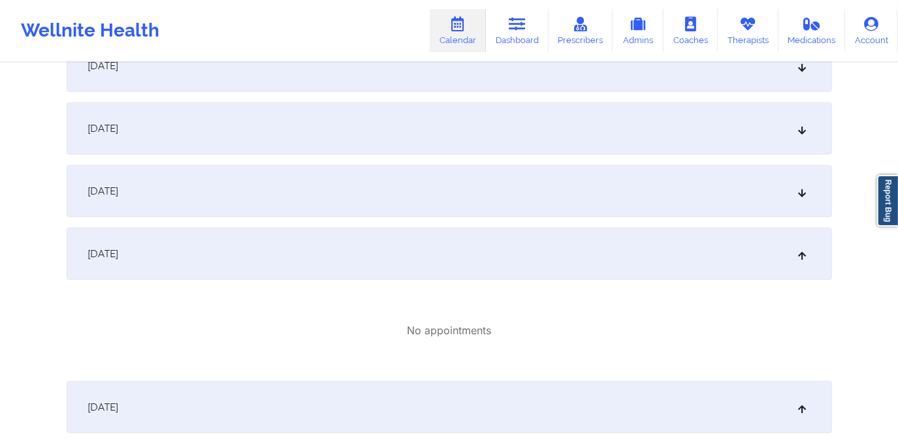
click at [468, 193] on div "[DATE]" at bounding box center [449, 191] width 765 height 52
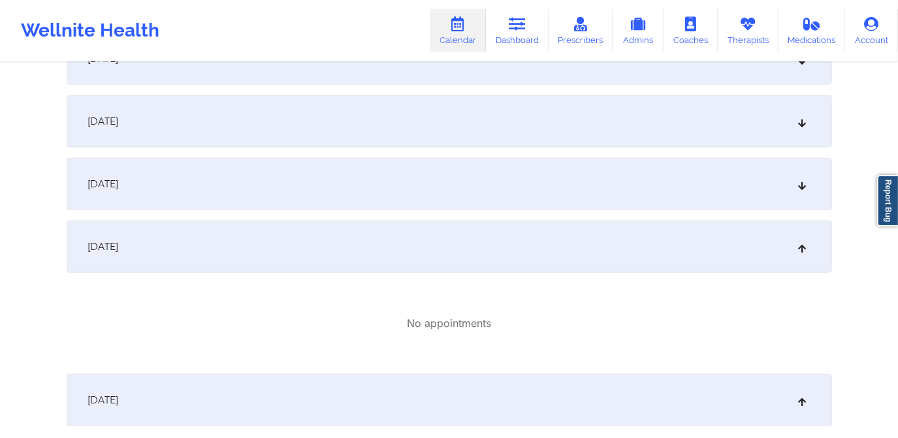
scroll to position [850, 0]
click at [468, 195] on div "[DATE]" at bounding box center [449, 188] width 765 height 52
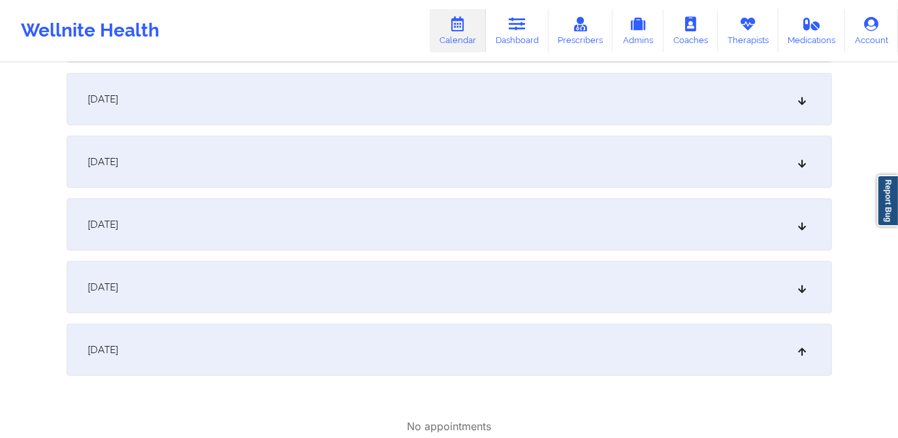
scroll to position [672, 0]
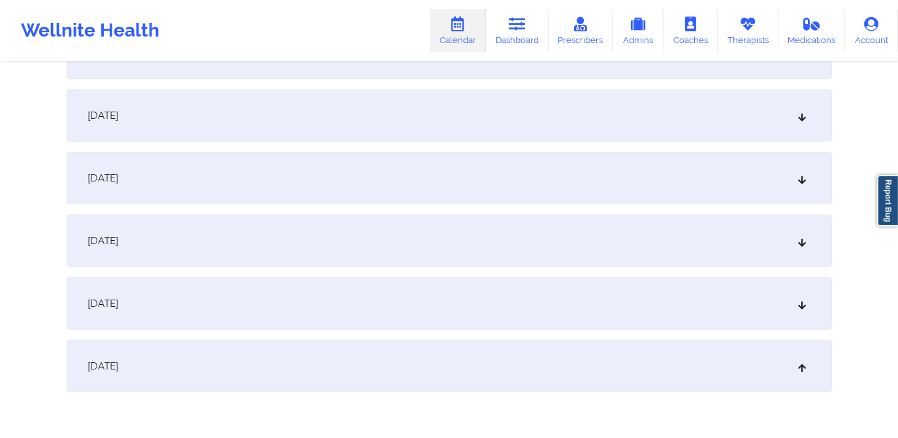
click at [435, 277] on div "[DATE]" at bounding box center [449, 303] width 765 height 52
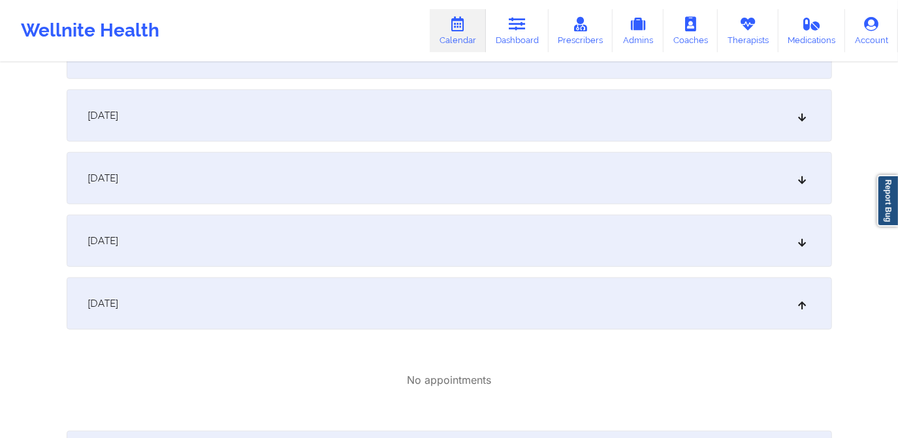
click at [445, 239] on div "[DATE]" at bounding box center [449, 241] width 765 height 52
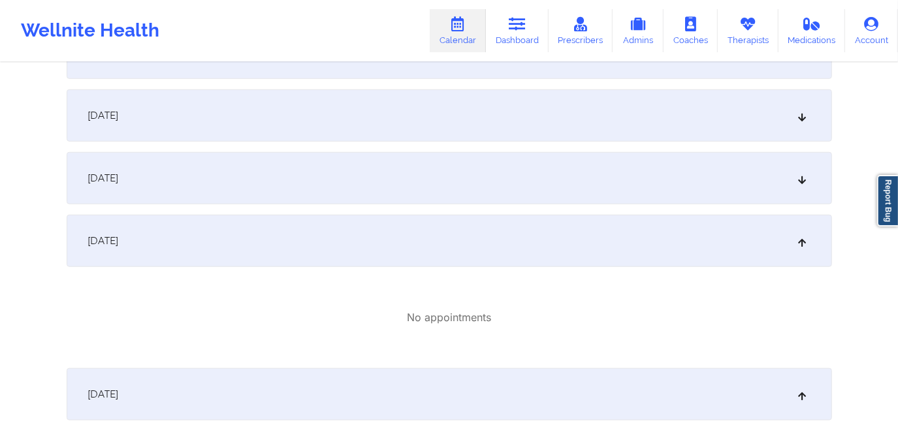
click at [462, 183] on div "[DATE]" at bounding box center [449, 178] width 765 height 52
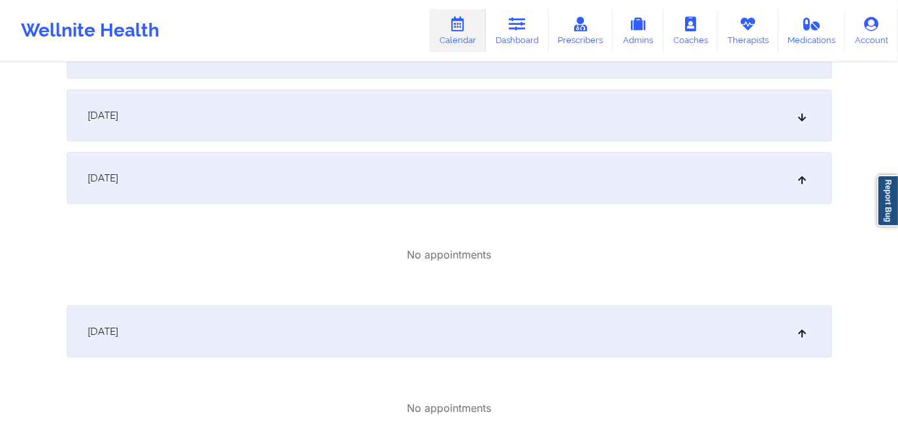
click at [476, 136] on div "[DATE]" at bounding box center [449, 115] width 765 height 52
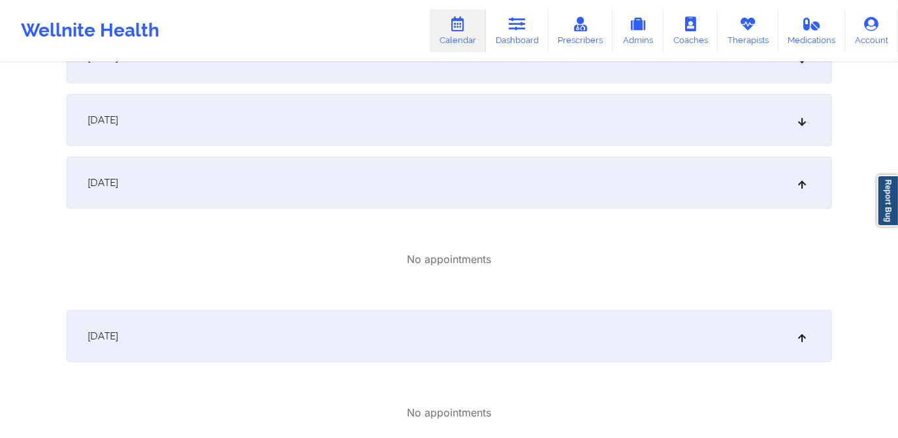
scroll to position [554, 0]
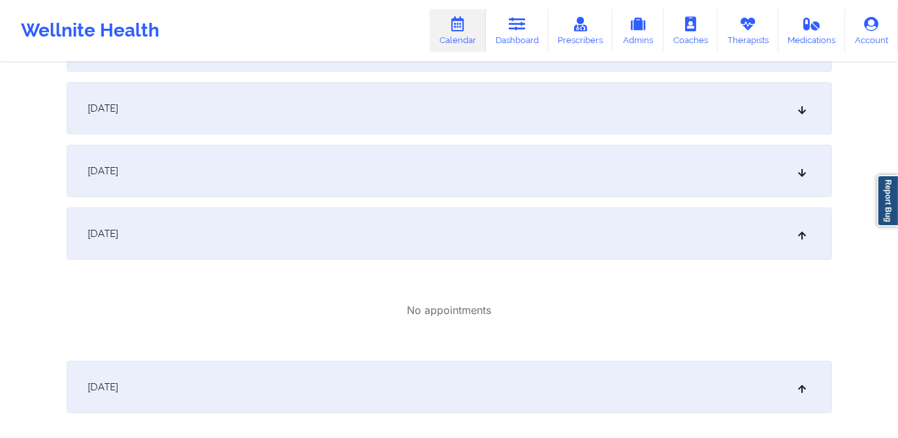
click at [476, 196] on div "[DATE]" at bounding box center [449, 171] width 765 height 52
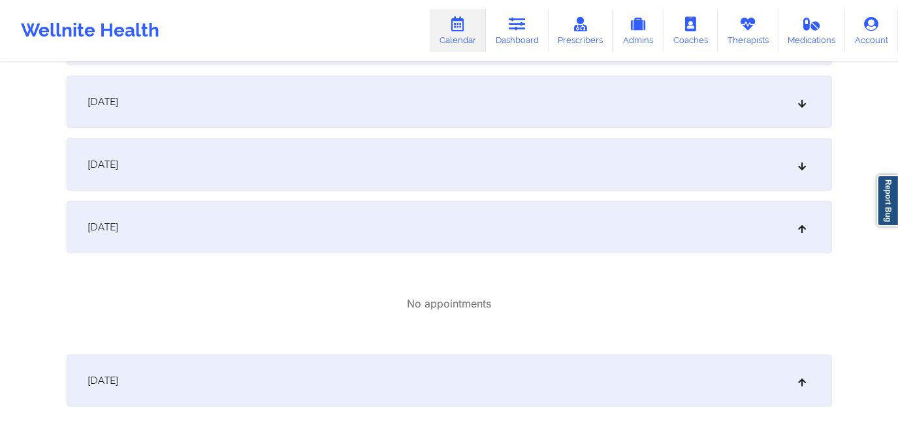
scroll to position [494, 0]
click at [484, 182] on div "[DATE]" at bounding box center [449, 168] width 765 height 52
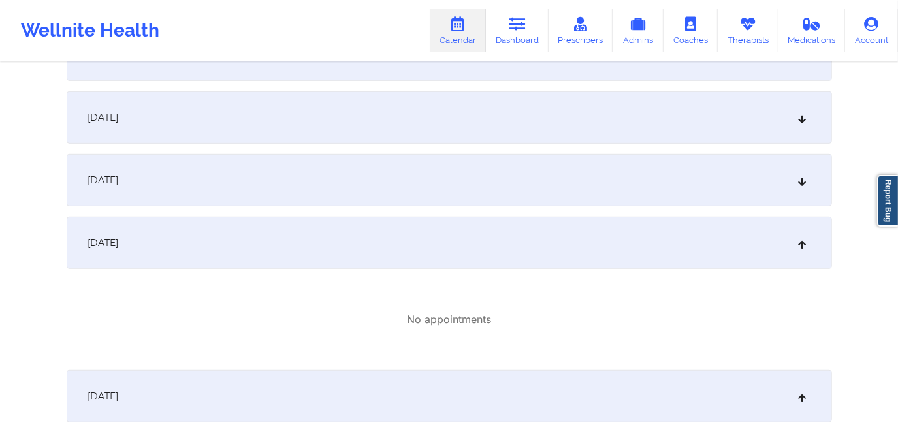
scroll to position [375, 0]
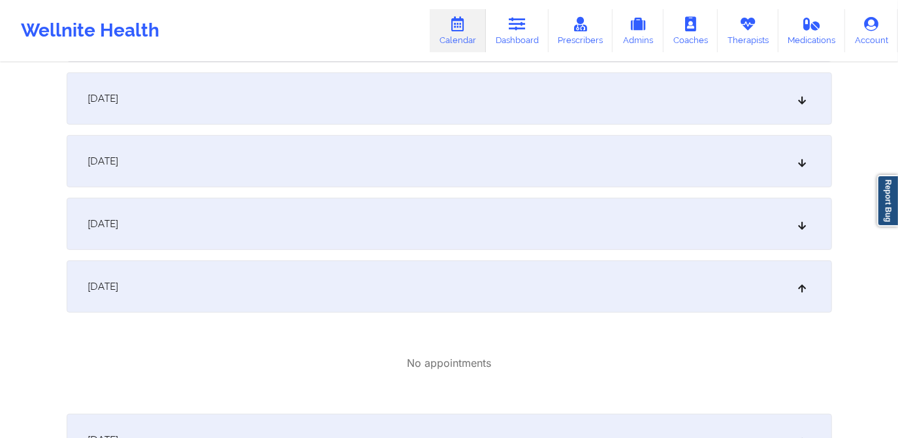
click at [468, 221] on div "[DATE]" at bounding box center [449, 224] width 765 height 52
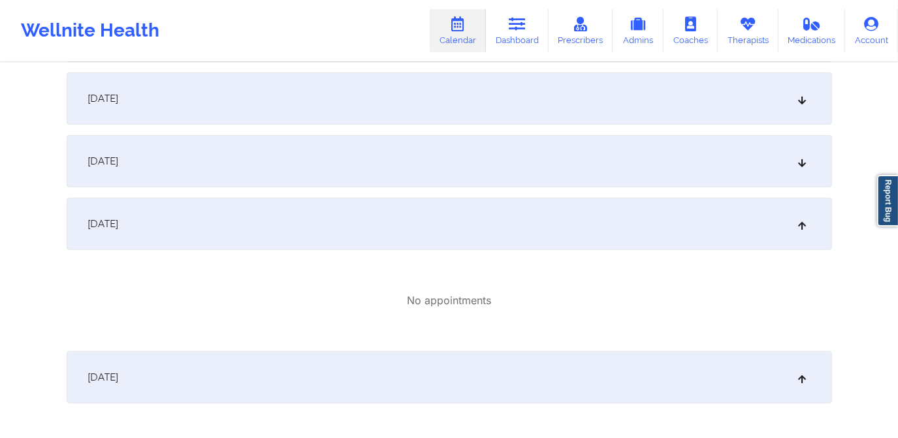
click at [460, 175] on div "[DATE]" at bounding box center [449, 161] width 765 height 52
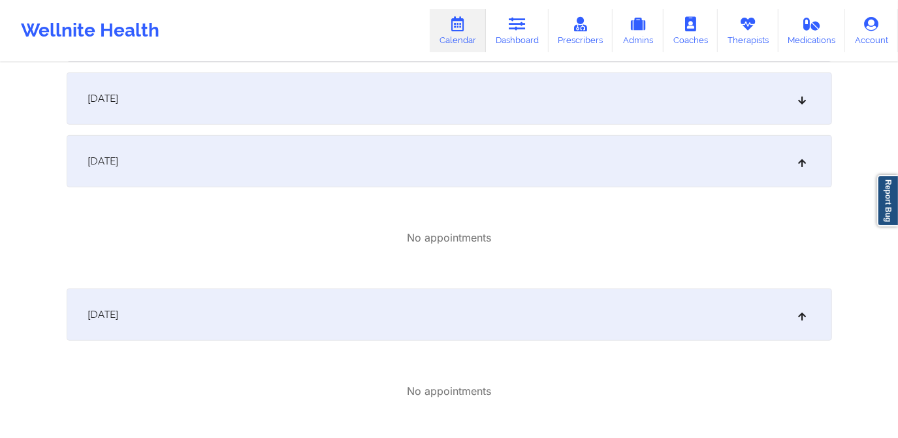
click at [481, 122] on div "[DATE]" at bounding box center [449, 98] width 765 height 52
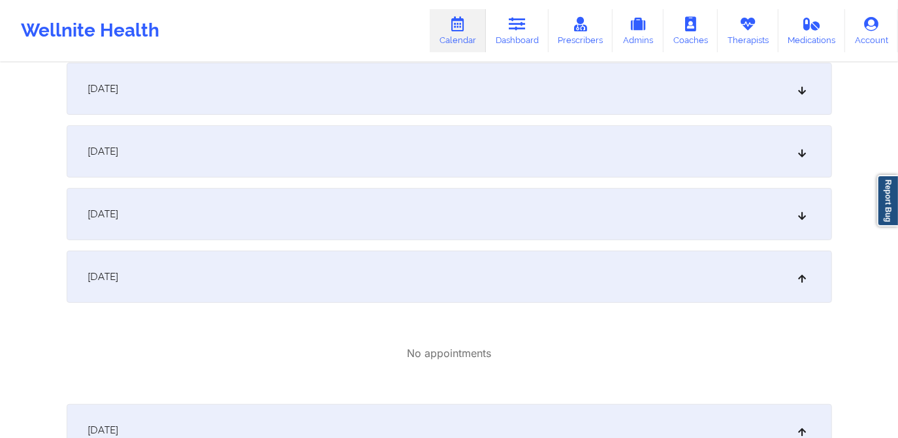
click at [469, 226] on div "[DATE]" at bounding box center [449, 214] width 765 height 52
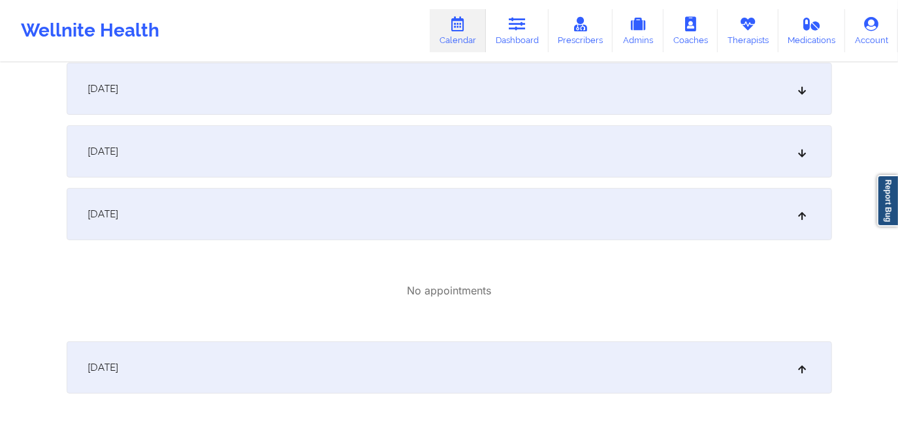
click at [439, 159] on div "[DATE]" at bounding box center [449, 151] width 765 height 52
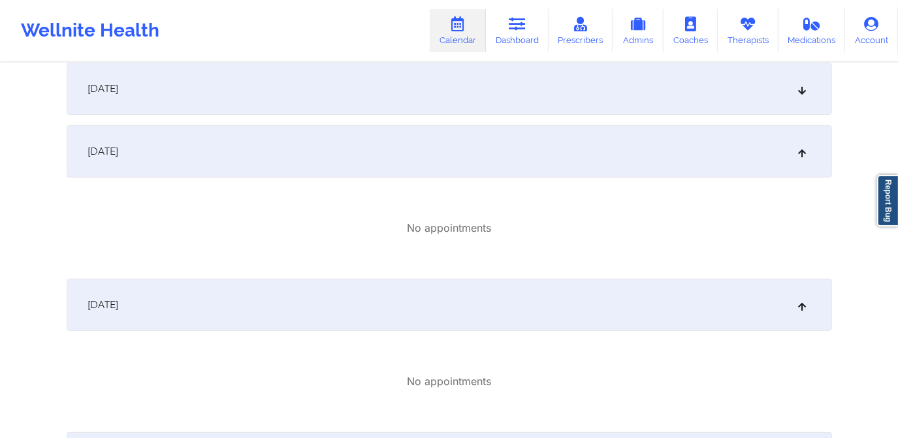
click at [447, 101] on div "[DATE]" at bounding box center [449, 89] width 765 height 52
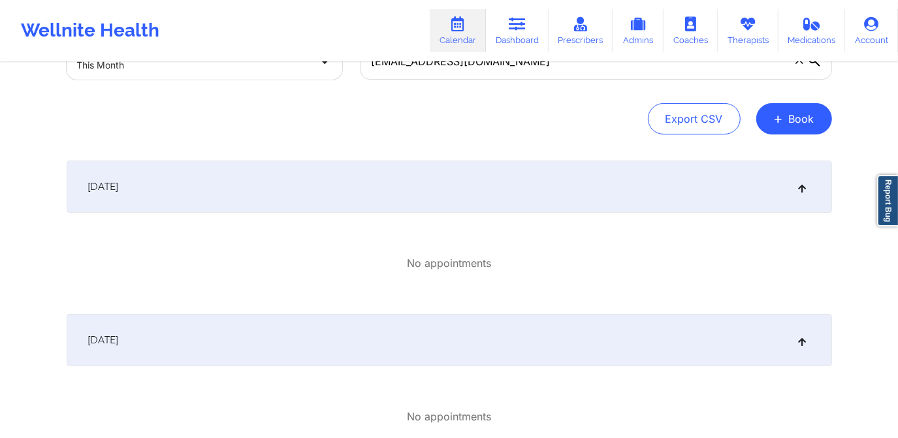
scroll to position [78, 0]
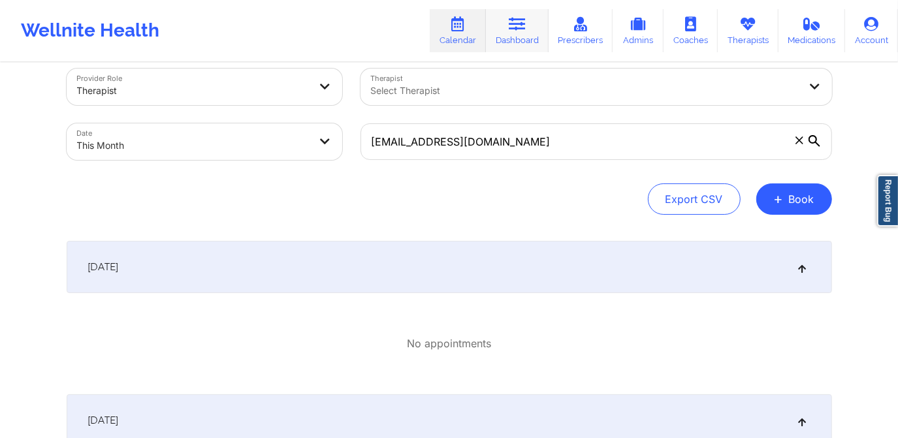
click at [525, 40] on link "Dashboard" at bounding box center [517, 30] width 63 height 43
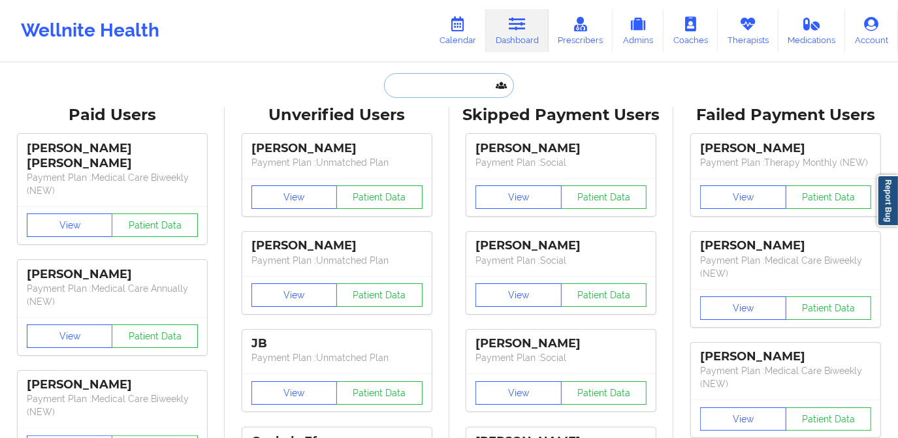
click at [449, 93] on input "text" at bounding box center [448, 85] width 129 height 25
paste input "[PERSON_NAME]"
type input "[PERSON_NAME]"
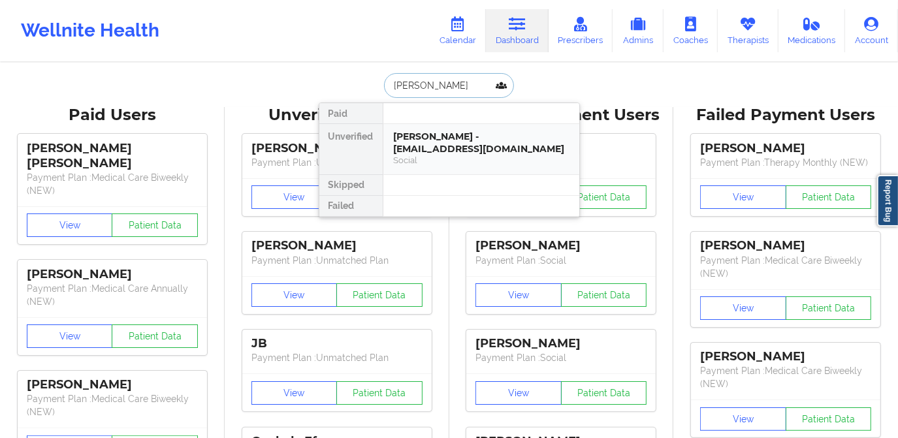
click at [458, 136] on div "[PERSON_NAME] - [EMAIL_ADDRESS][DOMAIN_NAME]" at bounding box center [481, 143] width 175 height 24
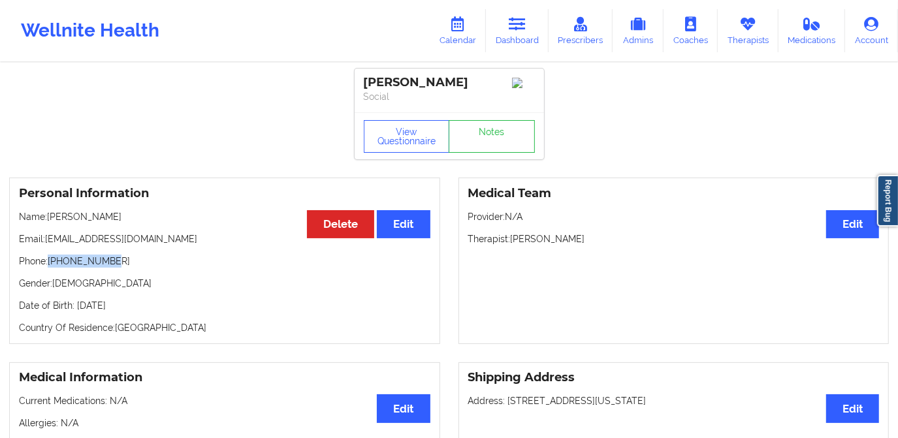
drag, startPoint x: 48, startPoint y: 263, endPoint x: 120, endPoint y: 266, distance: 71.8
click at [120, 266] on p "Phone: [PHONE_NUMBER]" at bounding box center [224, 261] width 411 height 13
copy p "[PHONE_NUMBER]"
click at [507, 40] on link "Dashboard" at bounding box center [517, 30] width 63 height 43
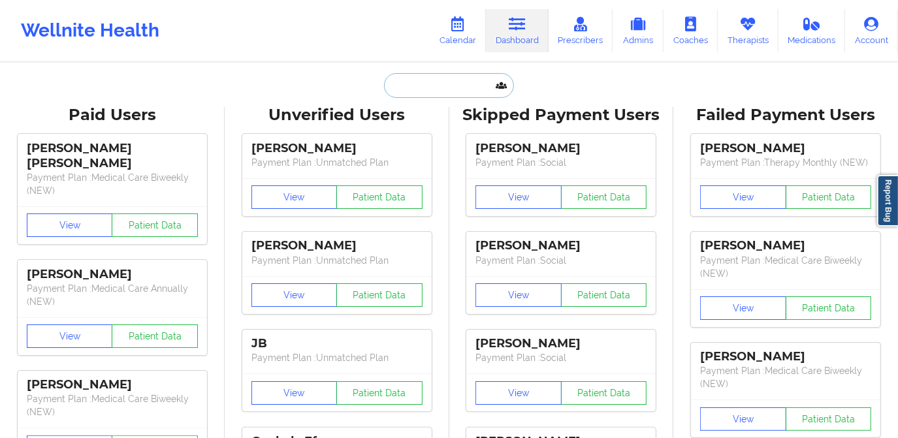
click at [475, 81] on input "text" at bounding box center [448, 85] width 129 height 25
paste input "[PERSON_NAME]"
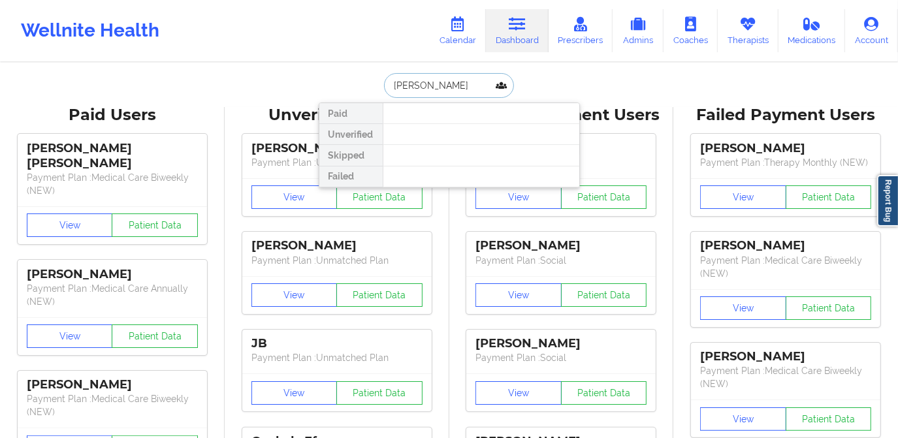
click at [390, 90] on input "[PERSON_NAME]" at bounding box center [448, 85] width 129 height 25
click at [473, 87] on input "[PERSON_NAME]" at bounding box center [448, 85] width 129 height 25
type input "[PERSON_NAME]"
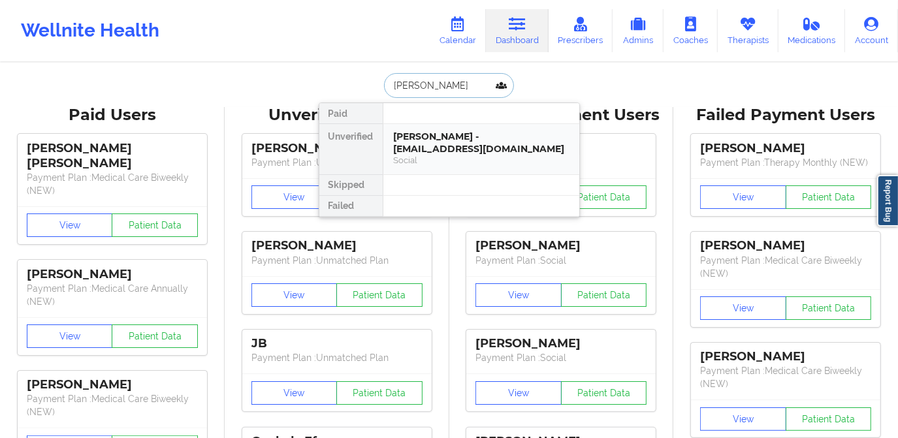
click at [447, 127] on div "[PERSON_NAME] - [EMAIL_ADDRESS][DOMAIN_NAME] Social" at bounding box center [481, 149] width 196 height 50
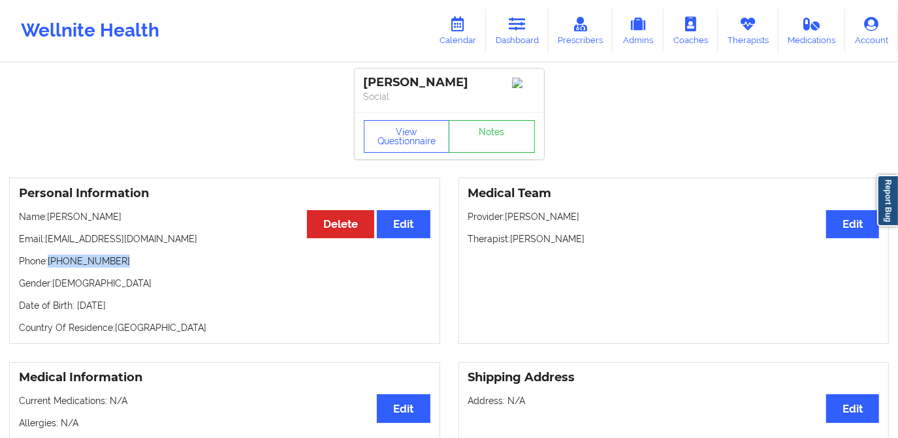
drag, startPoint x: 48, startPoint y: 262, endPoint x: 142, endPoint y: 264, distance: 94.0
click at [142, 264] on p "Phone: [PHONE_NUMBER]" at bounding box center [224, 261] width 411 height 13
copy p "[PHONE_NUMBER]"
drag, startPoint x: 512, startPoint y: 33, endPoint x: 506, endPoint y: 42, distance: 11.2
click at [513, 33] on link "Dashboard" at bounding box center [517, 30] width 63 height 43
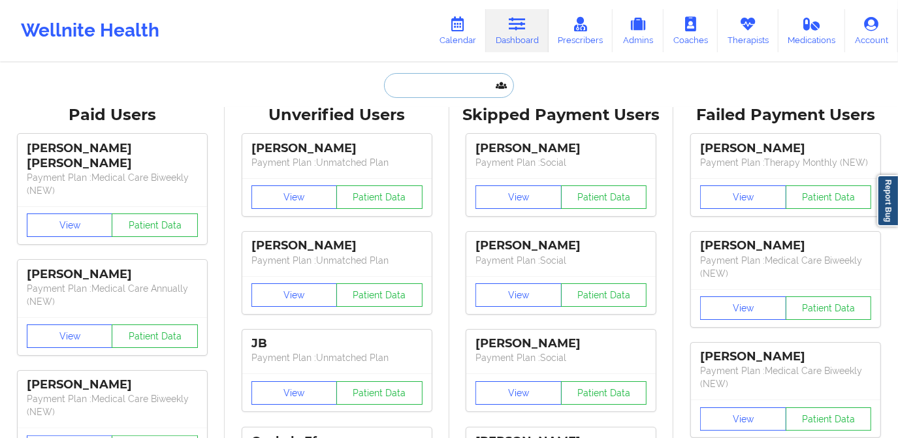
click at [449, 84] on input "text" at bounding box center [448, 85] width 129 height 25
paste input "[PERSON_NAME]"
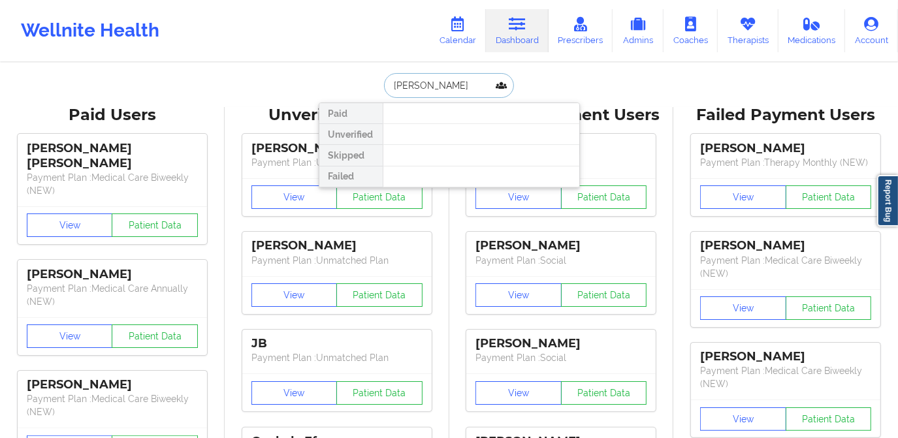
type input "[PERSON_NAME]"
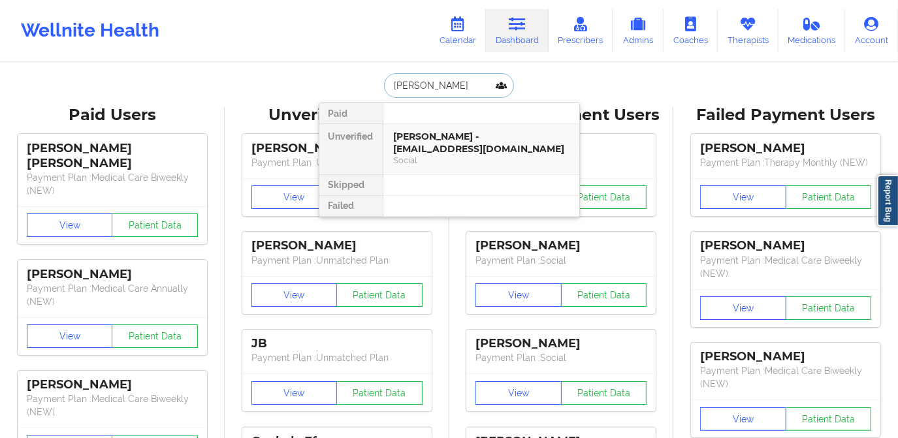
click at [447, 138] on div "[PERSON_NAME] - [EMAIL_ADDRESS][DOMAIN_NAME]" at bounding box center [481, 143] width 175 height 24
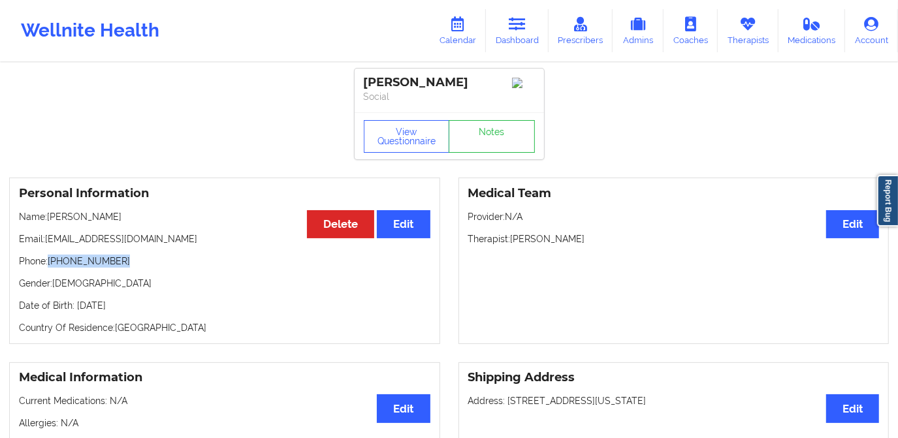
drag, startPoint x: 48, startPoint y: 262, endPoint x: 135, endPoint y: 267, distance: 86.9
click at [135, 267] on p "Phone: [PHONE_NUMBER]" at bounding box center [224, 261] width 411 height 13
copy p "[PHONE_NUMBER]"
click at [508, 37] on link "Dashboard" at bounding box center [517, 30] width 63 height 43
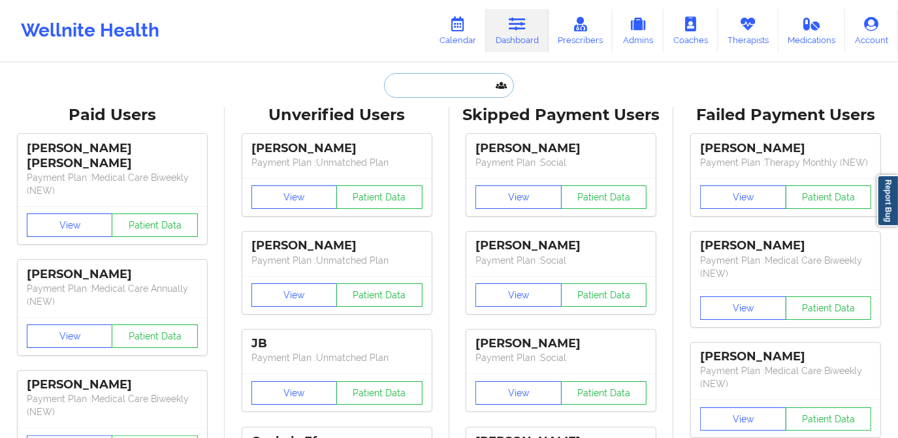
click at [451, 87] on input "text" at bounding box center [448, 85] width 129 height 25
paste input "[PERSON_NAME]"
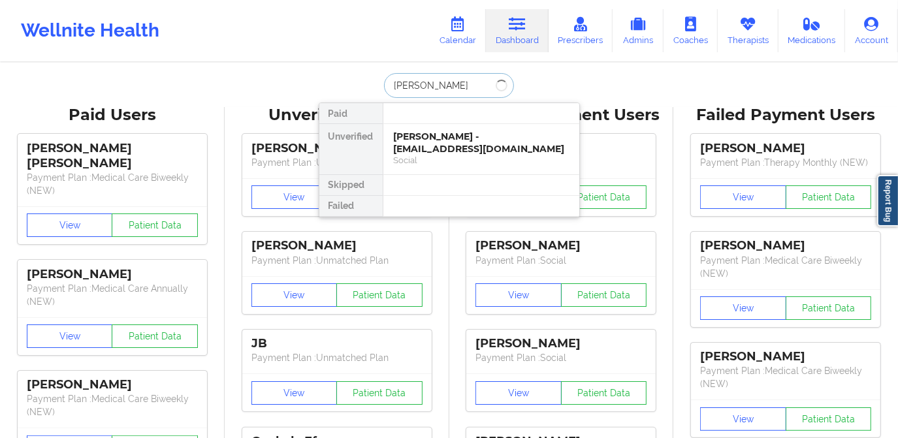
type input "[PERSON_NAME]"
click at [440, 136] on div "[PERSON_NAME] - [EMAIL_ADDRESS][DOMAIN_NAME]" at bounding box center [481, 143] width 175 height 24
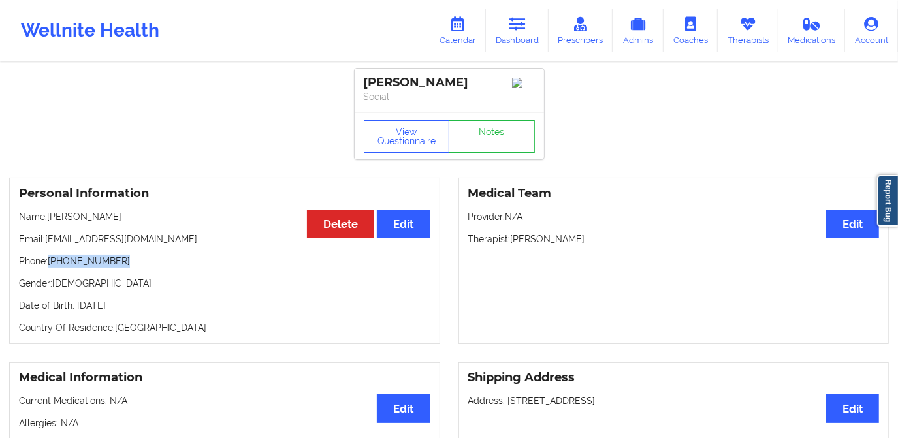
drag, startPoint x: 99, startPoint y: 265, endPoint x: 131, endPoint y: 266, distance: 31.3
click at [131, 266] on p "Phone: [PHONE_NUMBER]" at bounding box center [224, 261] width 411 height 13
copy p "[PHONE_NUMBER]"
click at [508, 34] on link "Dashboard" at bounding box center [517, 30] width 63 height 43
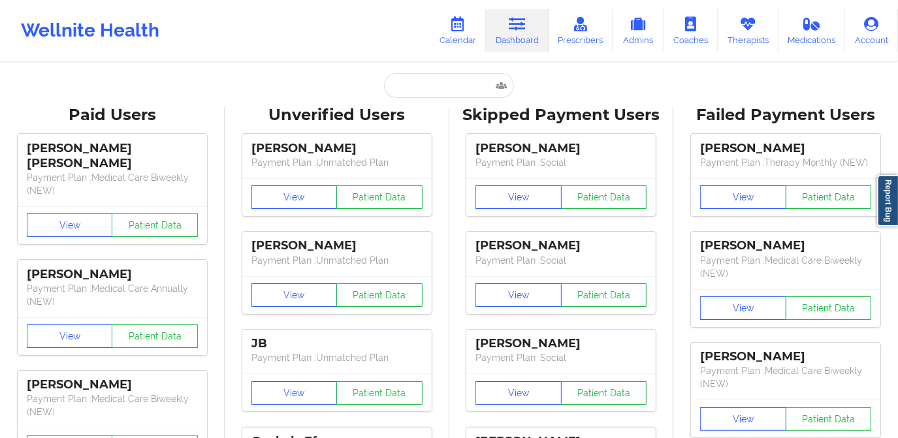
click at [437, 82] on input "text" at bounding box center [448, 85] width 129 height 25
paste input "[PERSON_NAME]"
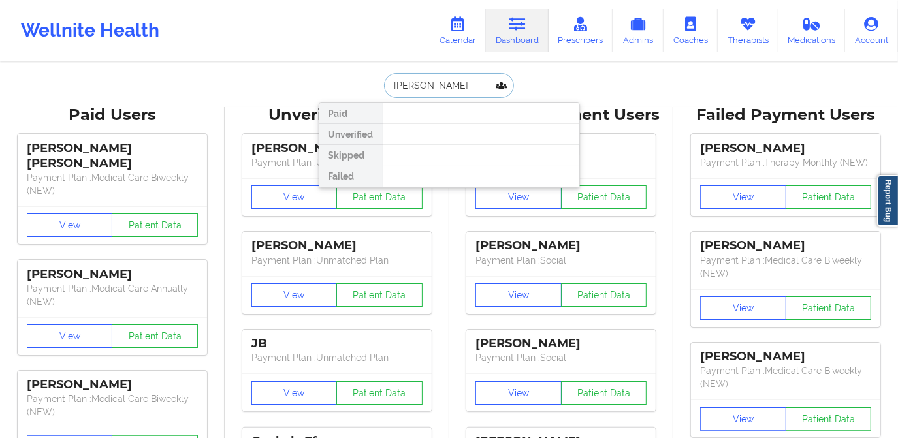
type input "[PERSON_NAME]"
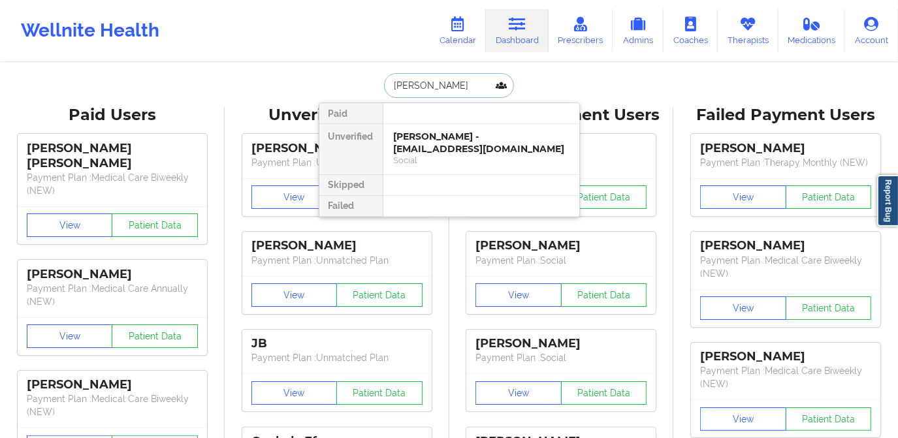
click at [437, 136] on div "[PERSON_NAME] - [EMAIL_ADDRESS][DOMAIN_NAME]" at bounding box center [481, 143] width 175 height 24
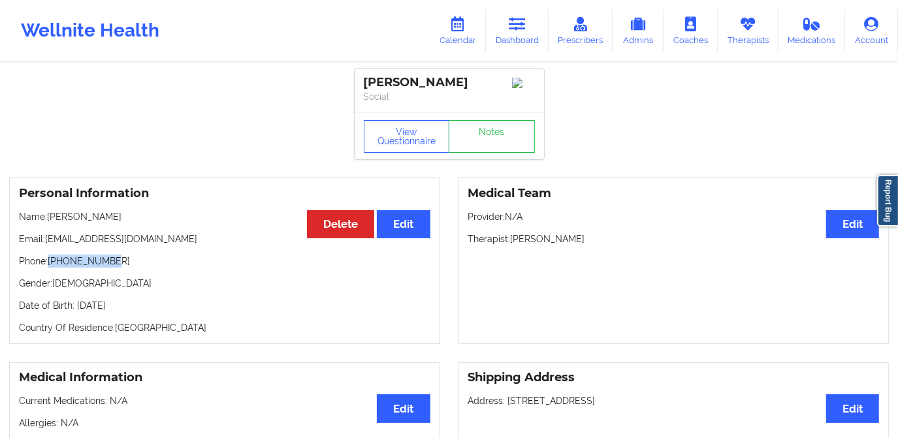
drag, startPoint x: 47, startPoint y: 262, endPoint x: 134, endPoint y: 267, distance: 87.0
click at [134, 267] on p "Phone: [PHONE_NUMBER]" at bounding box center [224, 261] width 411 height 13
copy p "[PHONE_NUMBER]"
click at [523, 29] on icon at bounding box center [516, 24] width 17 height 14
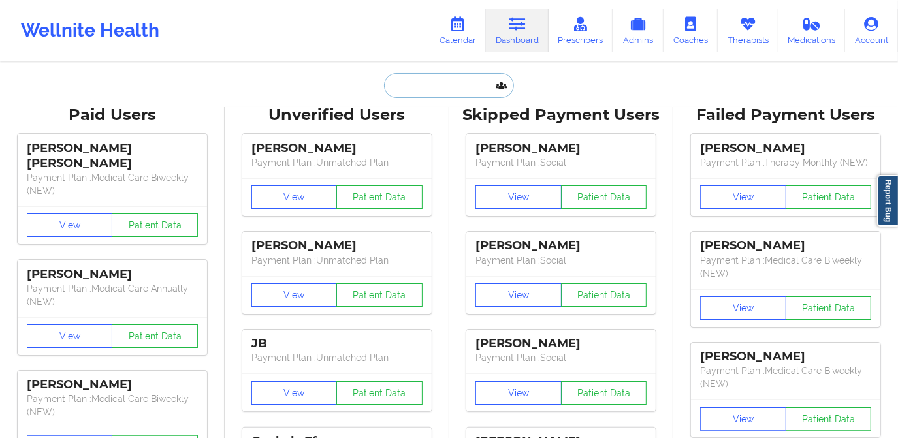
click at [445, 78] on input "text" at bounding box center [448, 85] width 129 height 25
paste input "[PERSON_NAME]"
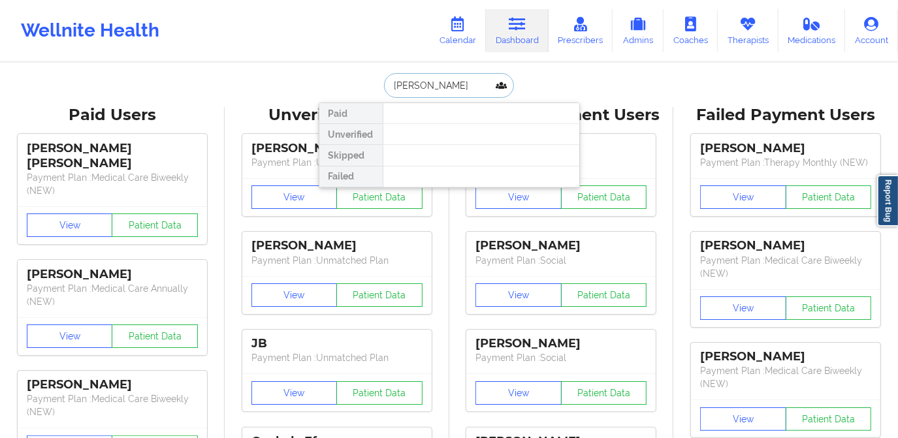
type input "[PERSON_NAME]"
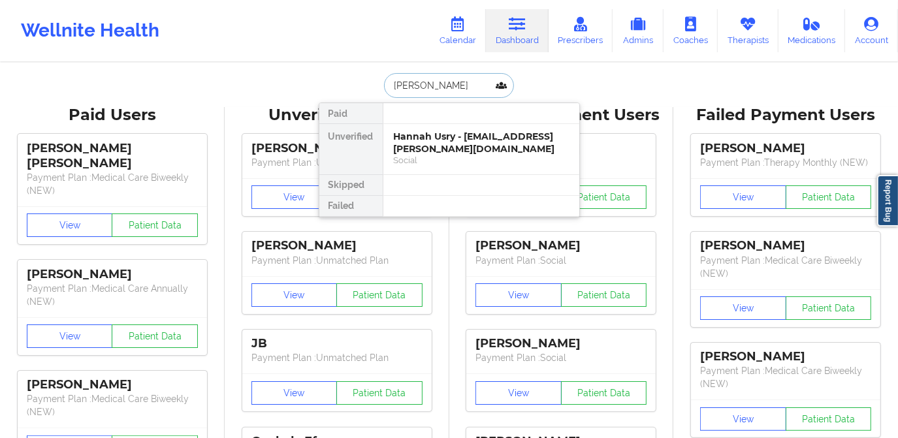
click at [449, 137] on div "Hannah Usry - [EMAIL_ADDRESS][PERSON_NAME][DOMAIN_NAME]" at bounding box center [481, 143] width 175 height 24
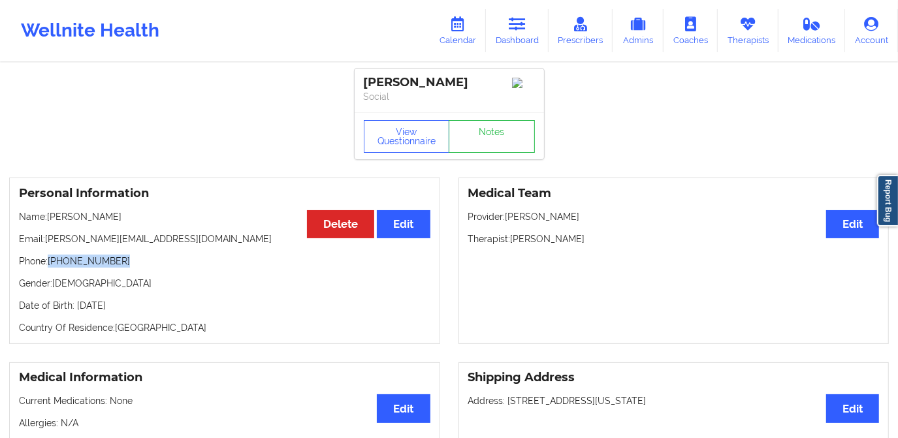
drag, startPoint x: 50, startPoint y: 264, endPoint x: 121, endPoint y: 266, distance: 71.2
click at [121, 266] on p "Phone: [PHONE_NUMBER]" at bounding box center [224, 261] width 411 height 13
copy p "[PHONE_NUMBER]"
click at [524, 30] on icon at bounding box center [516, 24] width 17 height 14
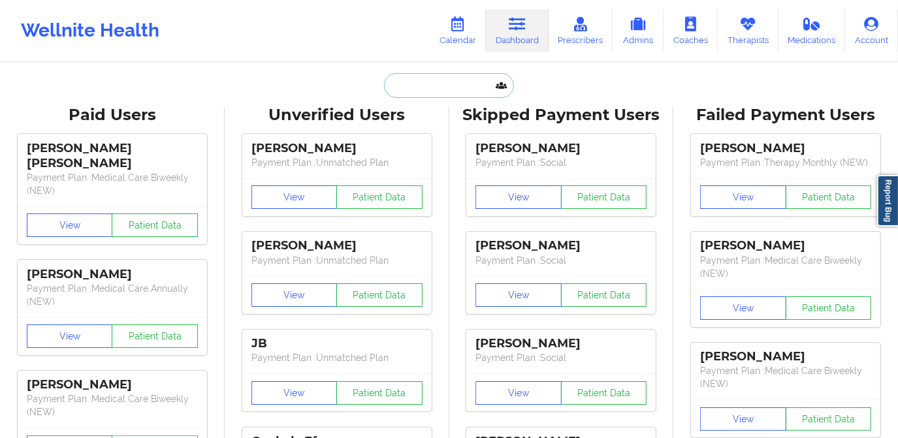
click at [480, 85] on input "text" at bounding box center [448, 85] width 129 height 25
paste input "[PERSON_NAME]"
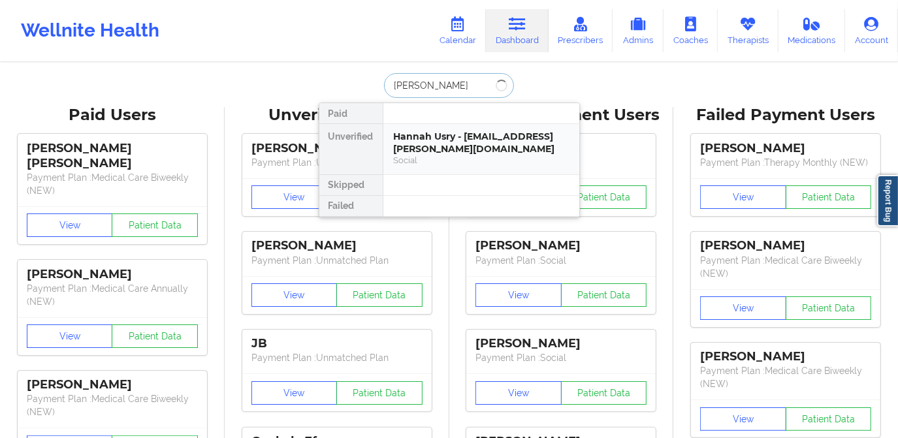
type input "[PERSON_NAME]"
click at [437, 131] on div "[PERSON_NAME] - [PERSON_NAME][EMAIL_ADDRESS][DOMAIN_NAME]" at bounding box center [481, 143] width 175 height 24
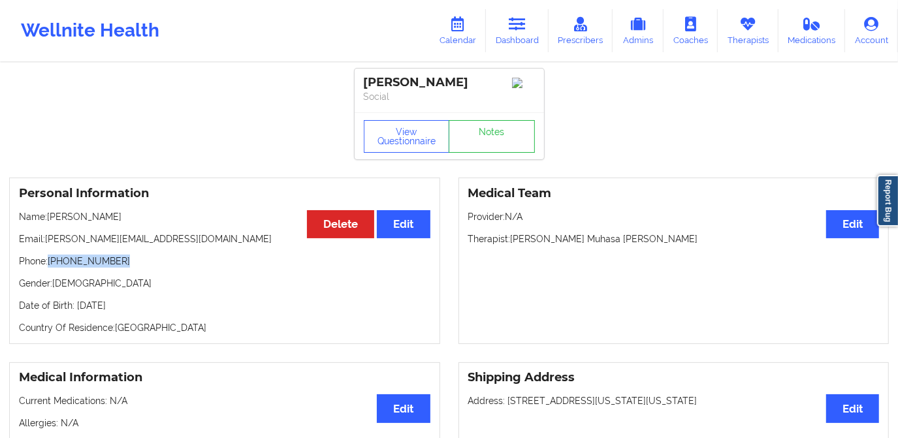
drag, startPoint x: 58, startPoint y: 265, endPoint x: 128, endPoint y: 265, distance: 69.8
click at [128, 265] on p "Phone: [PHONE_NUMBER]" at bounding box center [224, 261] width 411 height 13
copy p "[PHONE_NUMBER]"
click at [508, 27] on link "Dashboard" at bounding box center [517, 30] width 63 height 43
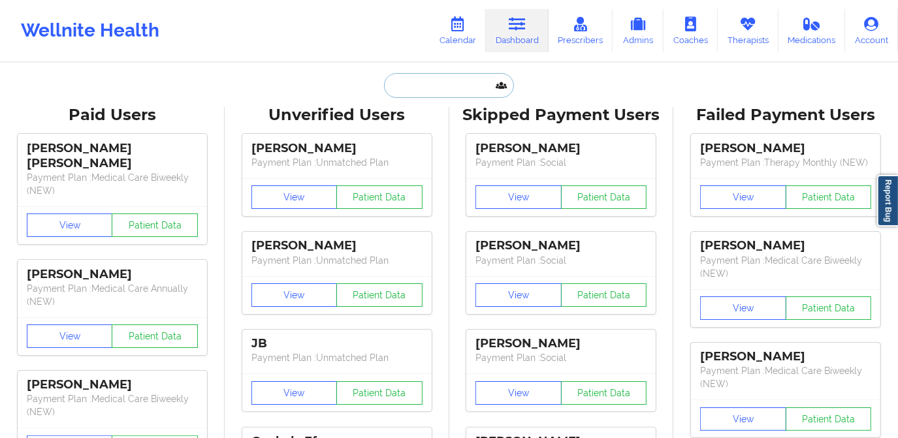
click at [456, 83] on input "text" at bounding box center [448, 85] width 129 height 25
paste input "[PERSON_NAME]"
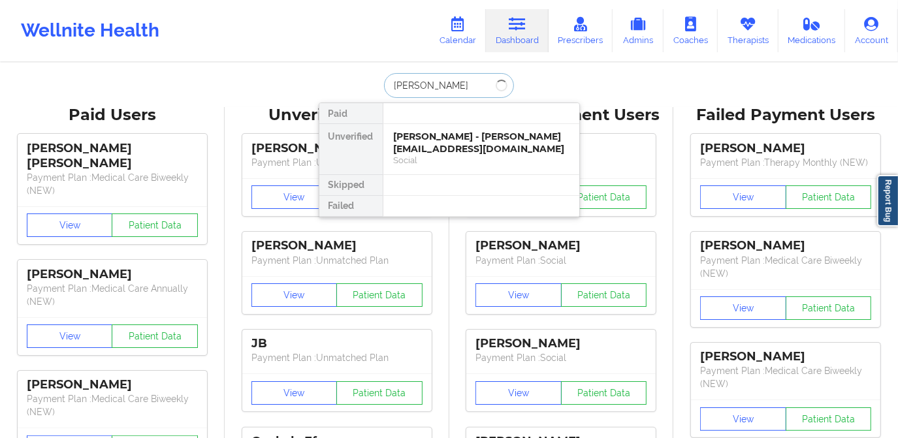
type input "[PERSON_NAME]"
click at [462, 142] on div "[PERSON_NAME] - [EMAIL_ADDRESS][DOMAIN_NAME]" at bounding box center [481, 143] width 175 height 24
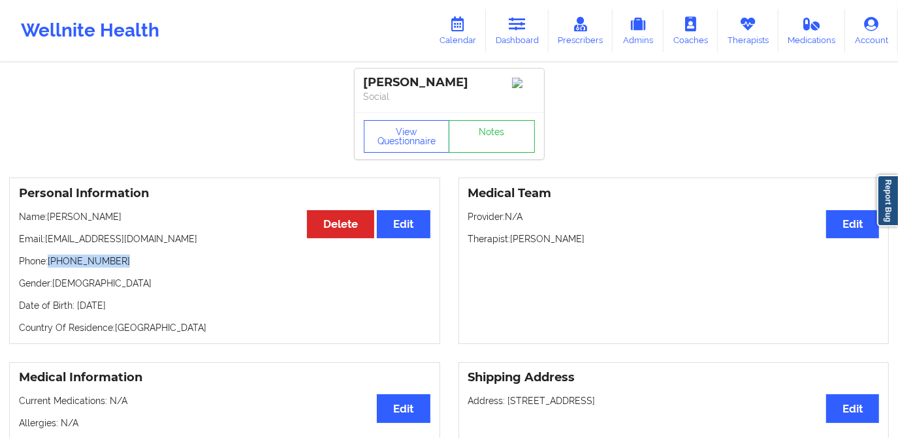
drag, startPoint x: 50, startPoint y: 264, endPoint x: 146, endPoint y: 268, distance: 95.4
click at [146, 268] on p "Phone: [PHONE_NUMBER]" at bounding box center [224, 261] width 411 height 13
copy p "[PHONE_NUMBER]"
click at [523, 37] on link "Dashboard" at bounding box center [517, 30] width 63 height 43
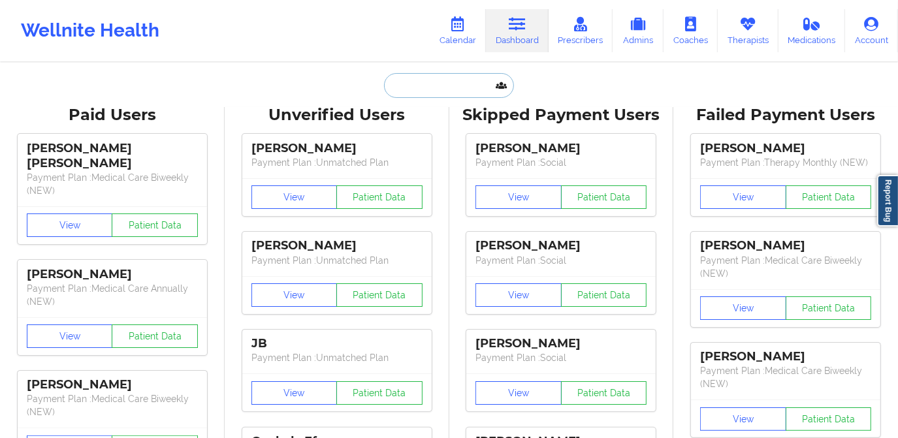
click at [454, 87] on input "text" at bounding box center [448, 85] width 129 height 25
paste input "[PERSON_NAME]"
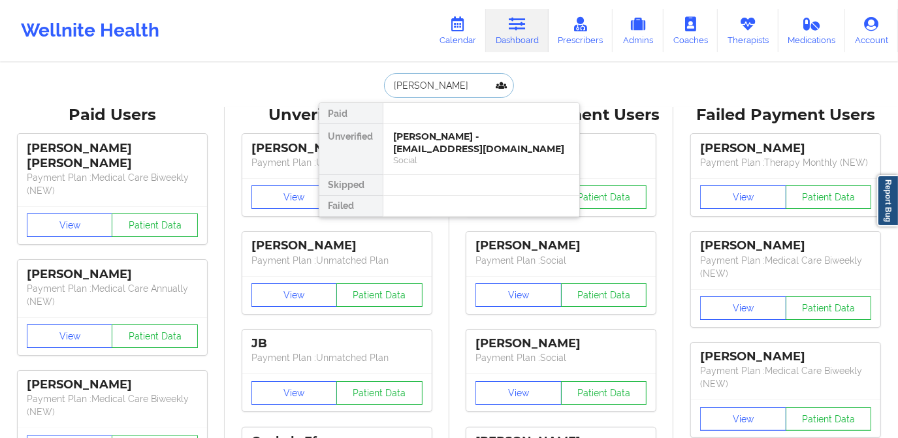
type input "[PERSON_NAME]"
click at [452, 134] on div "[PERSON_NAME] - [EMAIL_ADDRESS][DOMAIN_NAME]" at bounding box center [481, 143] width 175 height 24
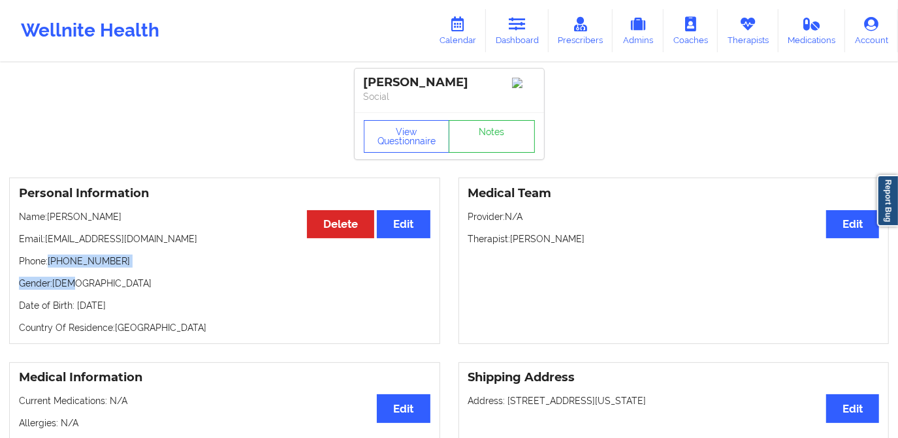
drag, startPoint x: 47, startPoint y: 264, endPoint x: 125, endPoint y: 273, distance: 78.9
click at [125, 273] on div "Personal Information Edit Delete Name: [PERSON_NAME] Email: [EMAIL_ADDRESS][DOM…" at bounding box center [224, 261] width 431 height 166
click at [150, 276] on div "Personal Information Edit Delete Name: [PERSON_NAME] Email: [EMAIL_ADDRESS][DOM…" at bounding box center [224, 261] width 431 height 166
drag, startPoint x: 48, startPoint y: 263, endPoint x: 135, endPoint y: 268, distance: 87.0
click at [135, 268] on p "Phone: [PHONE_NUMBER]" at bounding box center [224, 261] width 411 height 13
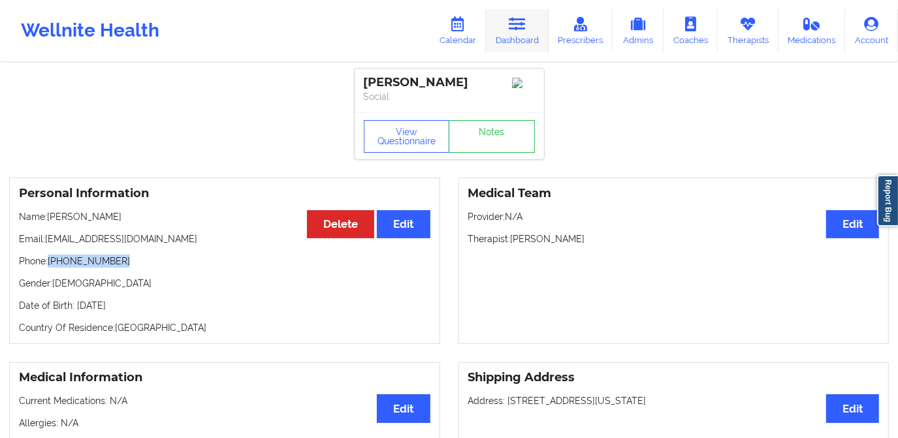
drag, startPoint x: 516, startPoint y: 22, endPoint x: 515, endPoint y: 29, distance: 7.3
click at [516, 22] on icon at bounding box center [516, 24] width 17 height 14
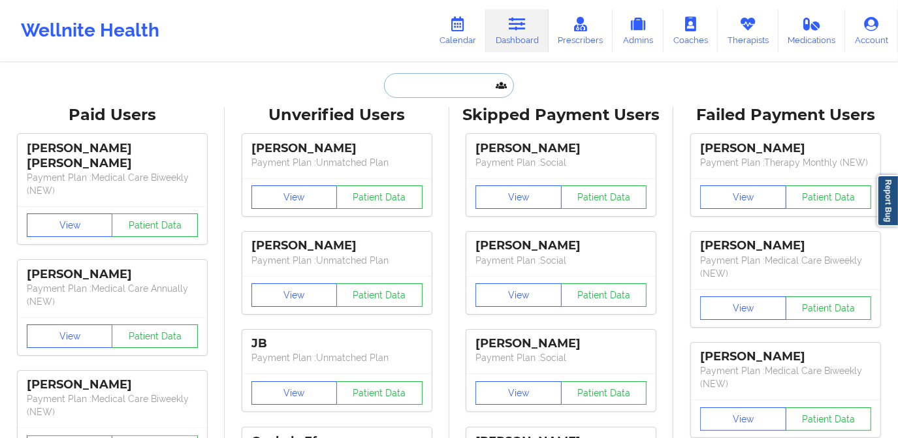
click at [460, 74] on input "text" at bounding box center [448, 85] width 129 height 25
paste input "[PERSON_NAME]"
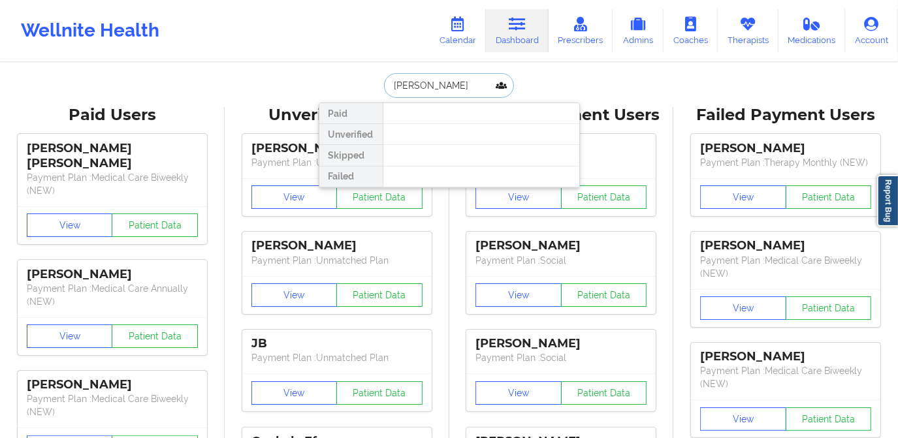
type input "[PERSON_NAME]"
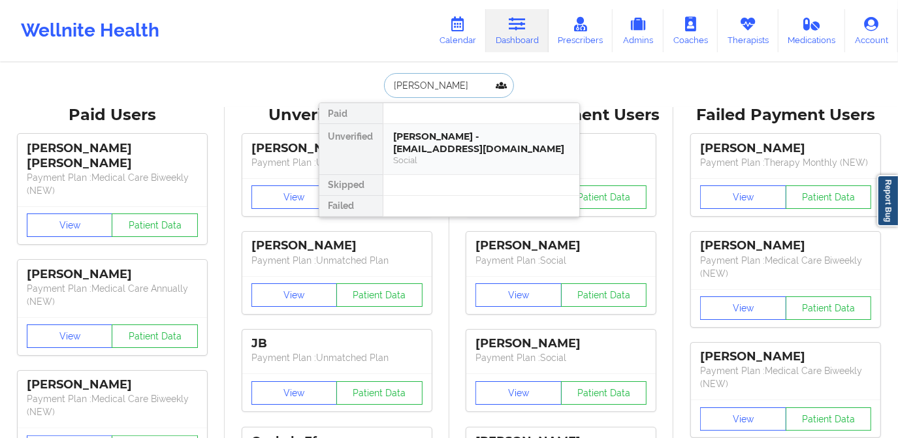
click at [439, 136] on div "[PERSON_NAME] - [EMAIL_ADDRESS][DOMAIN_NAME]" at bounding box center [481, 143] width 175 height 24
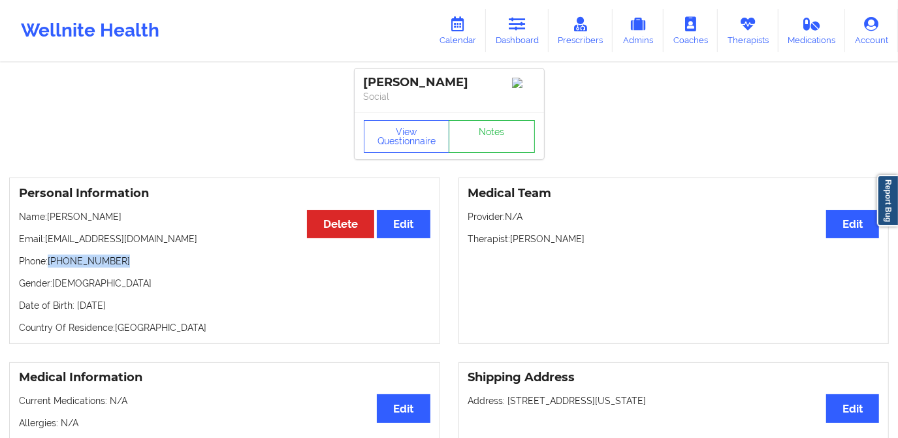
drag, startPoint x: 48, startPoint y: 262, endPoint x: 148, endPoint y: 266, distance: 99.3
click at [148, 266] on p "Phone: [PHONE_NUMBER]" at bounding box center [224, 261] width 411 height 13
